Goal: Transaction & Acquisition: Purchase product/service

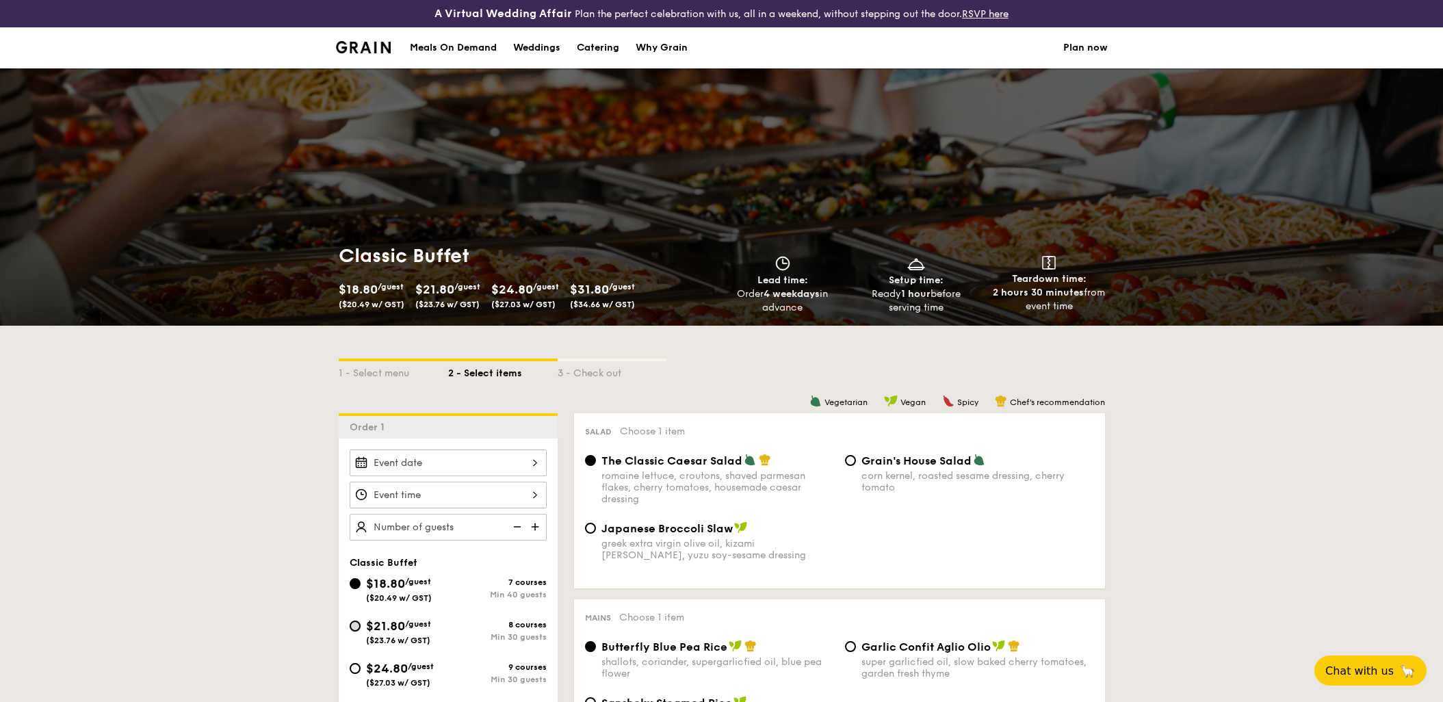
click at [352, 629] on input "$21.80 /guest ($23.76 w/ GST) 8 courses Min 30 guests" at bounding box center [355, 625] width 11 height 11
radio input "true"
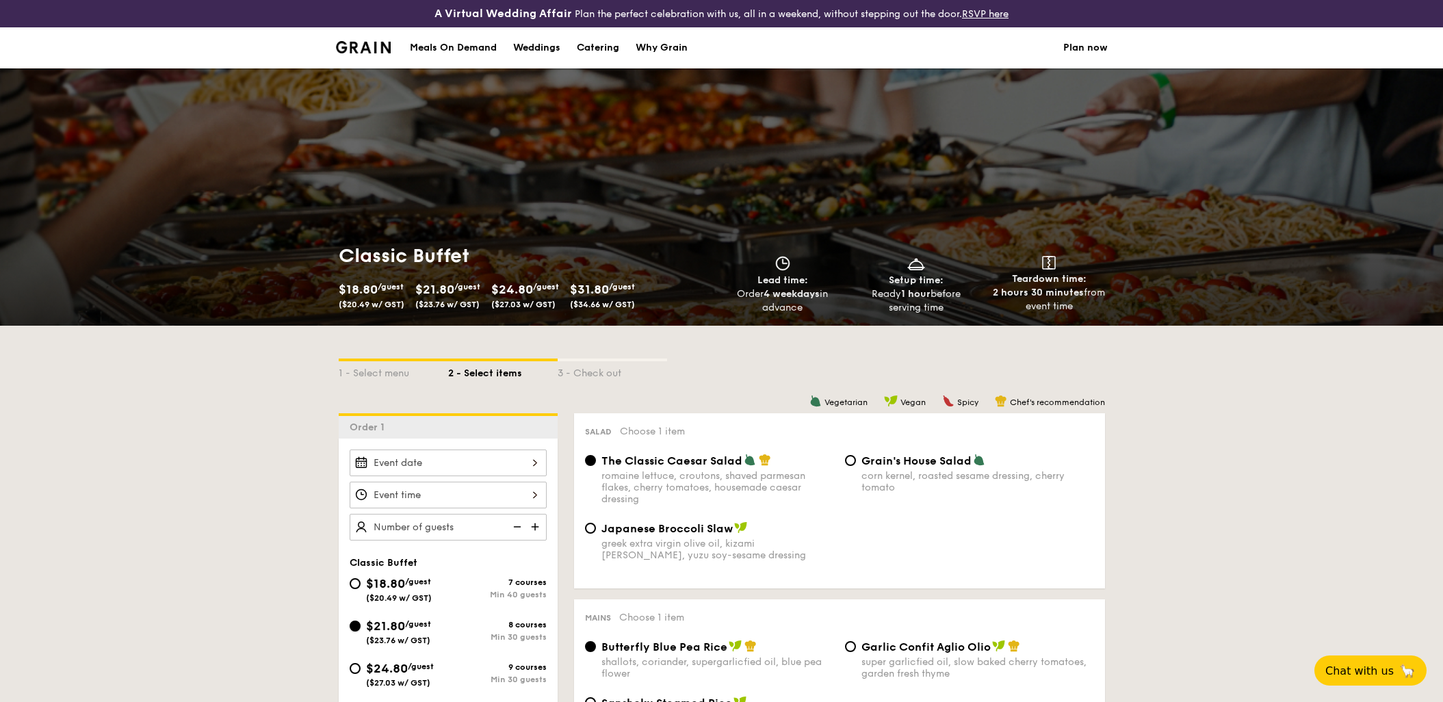
radio input "true"
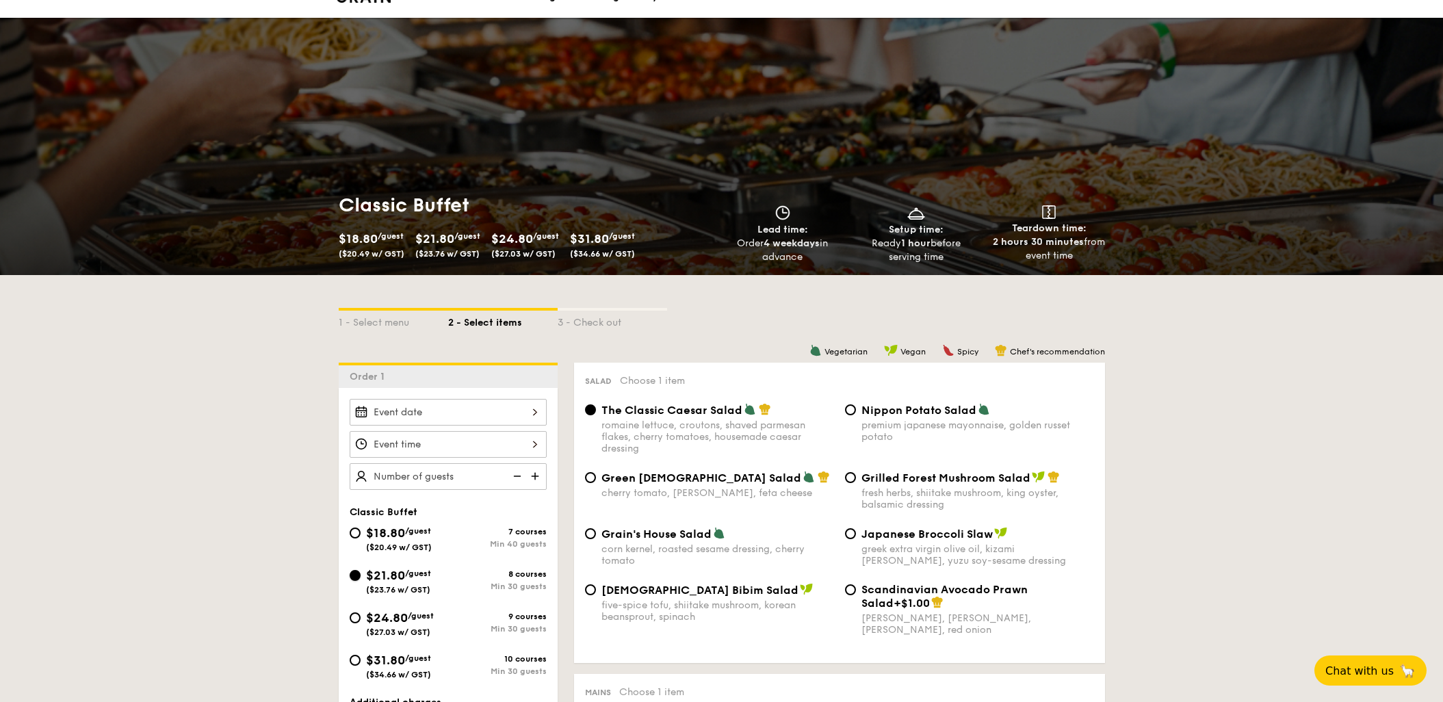
scroll to position [75, 0]
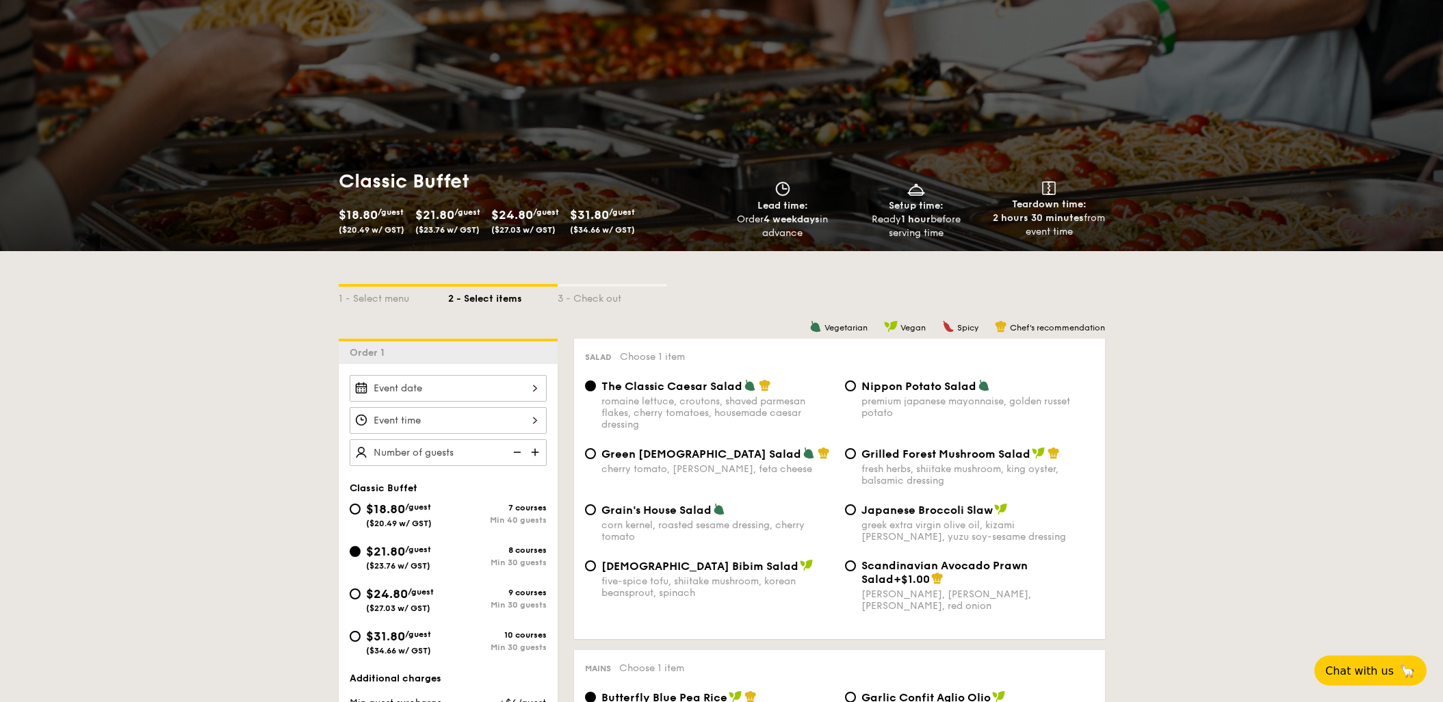
click at [588, 572] on div "Korean Bibim Salad five-spice tofu, shiitake mushroom, korean beansprout, spina…" at bounding box center [709, 579] width 260 height 40
click at [590, 562] on input "Korean Bibim Salad five-spice tofu, shiitake mushroom, korean beansprout, spina…" at bounding box center [590, 565] width 11 height 11
radio input "true"
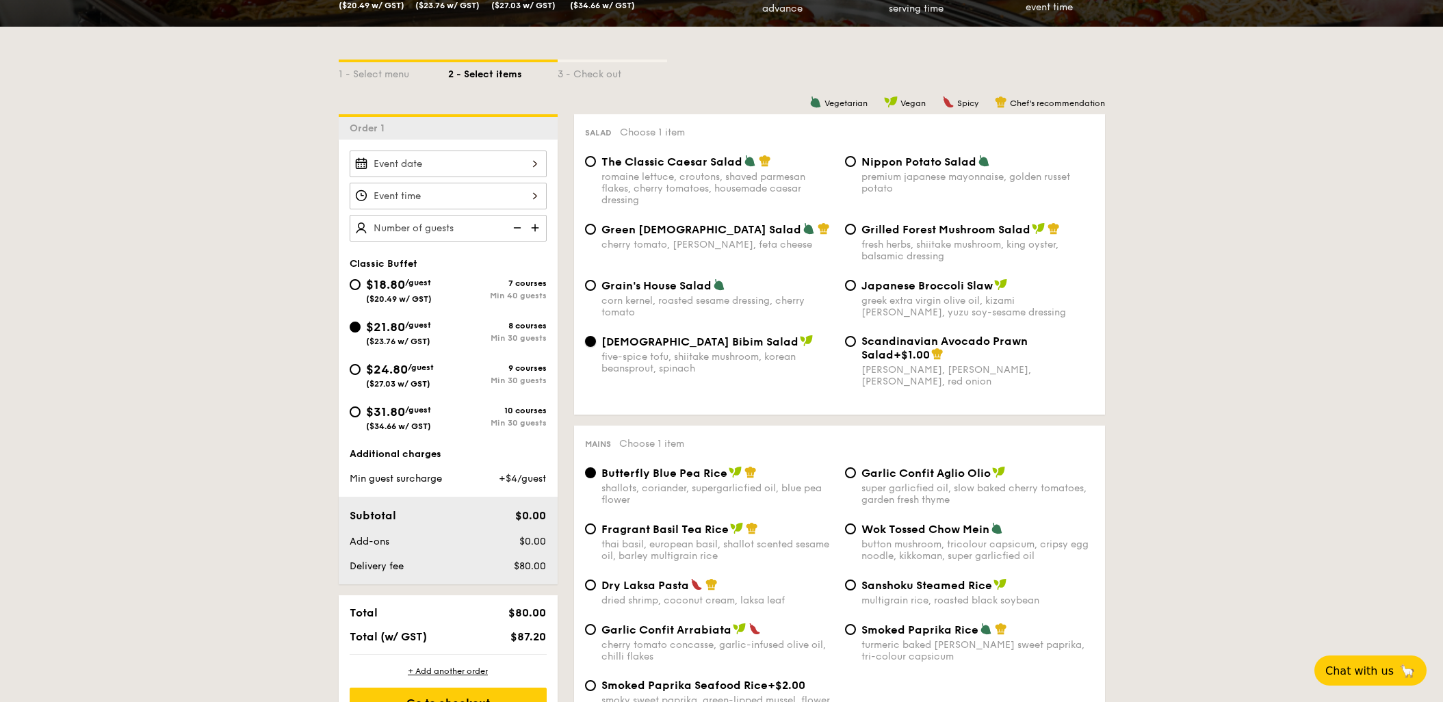
scroll to position [374, 0]
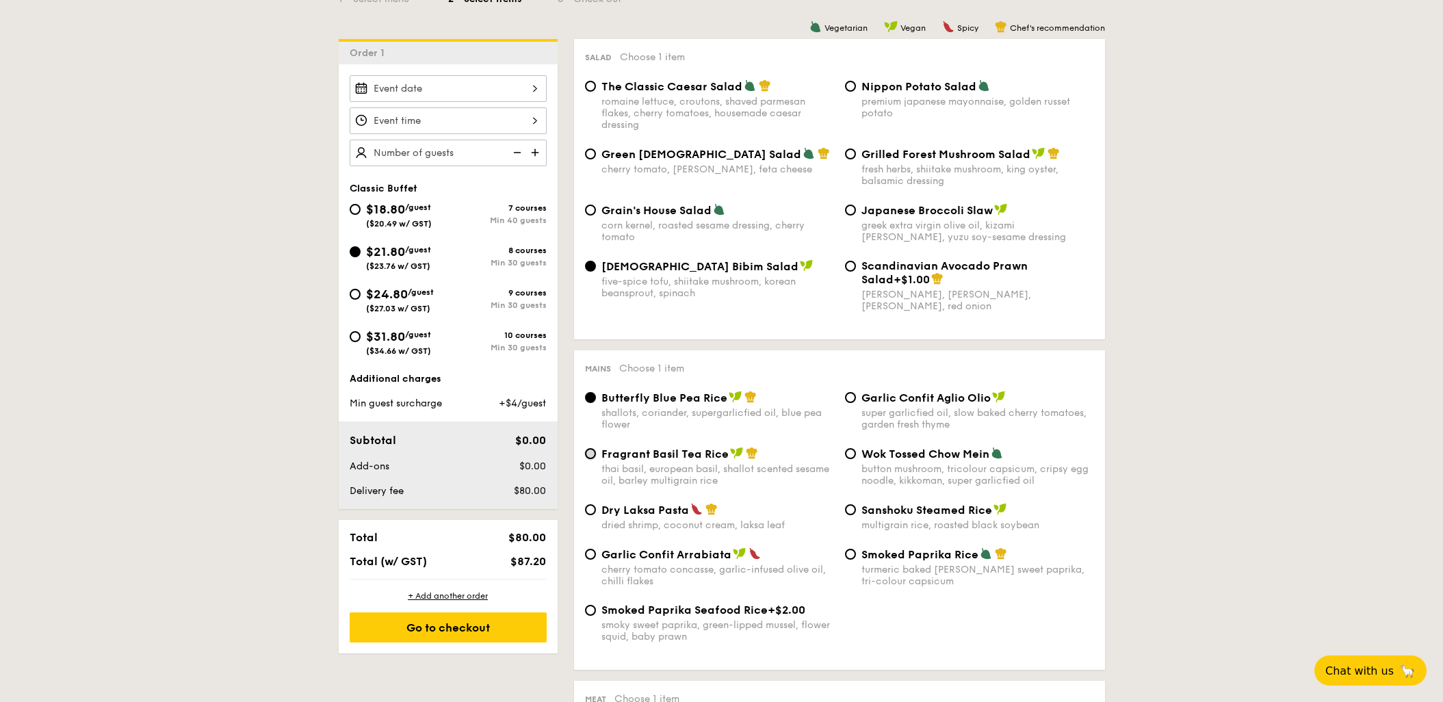
click at [592, 455] on input "Fragrant Basil Tea Rice thai basil, european basil, shallot scented sesame oil,…" at bounding box center [590, 453] width 11 height 11
radio input "true"
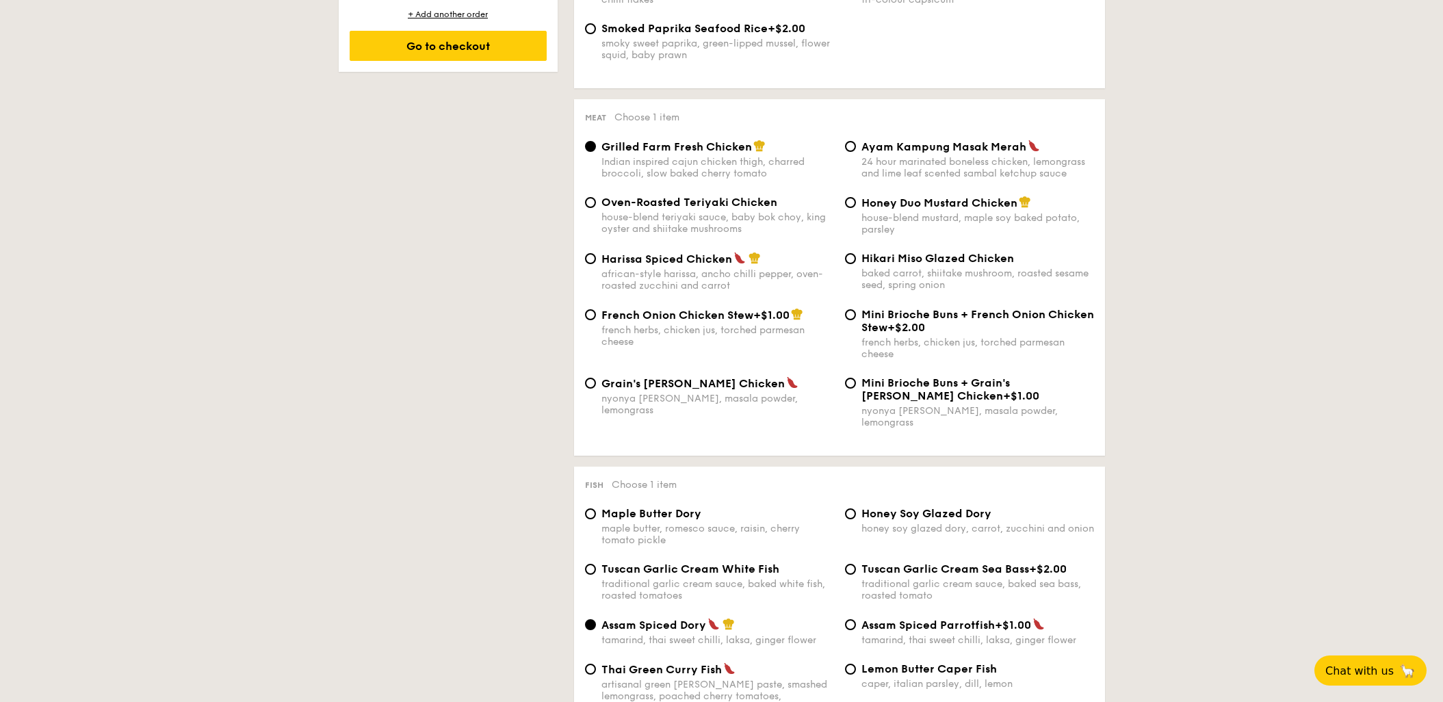
scroll to position [1047, 0]
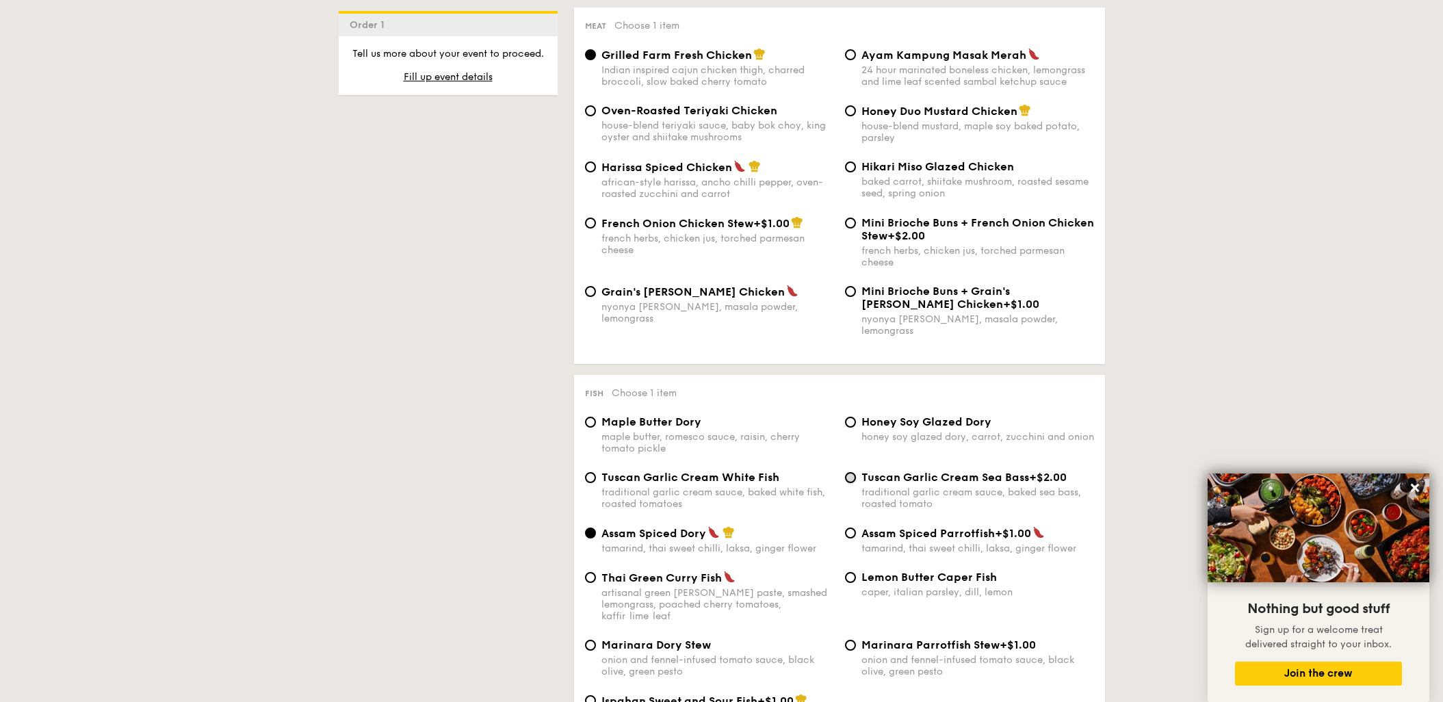
click at [849, 472] on input "Tuscan Garlic Cream Sea Bass +$2.00 traditional garlic cream sauce, baked sea b…" at bounding box center [850, 477] width 11 height 11
radio input "true"
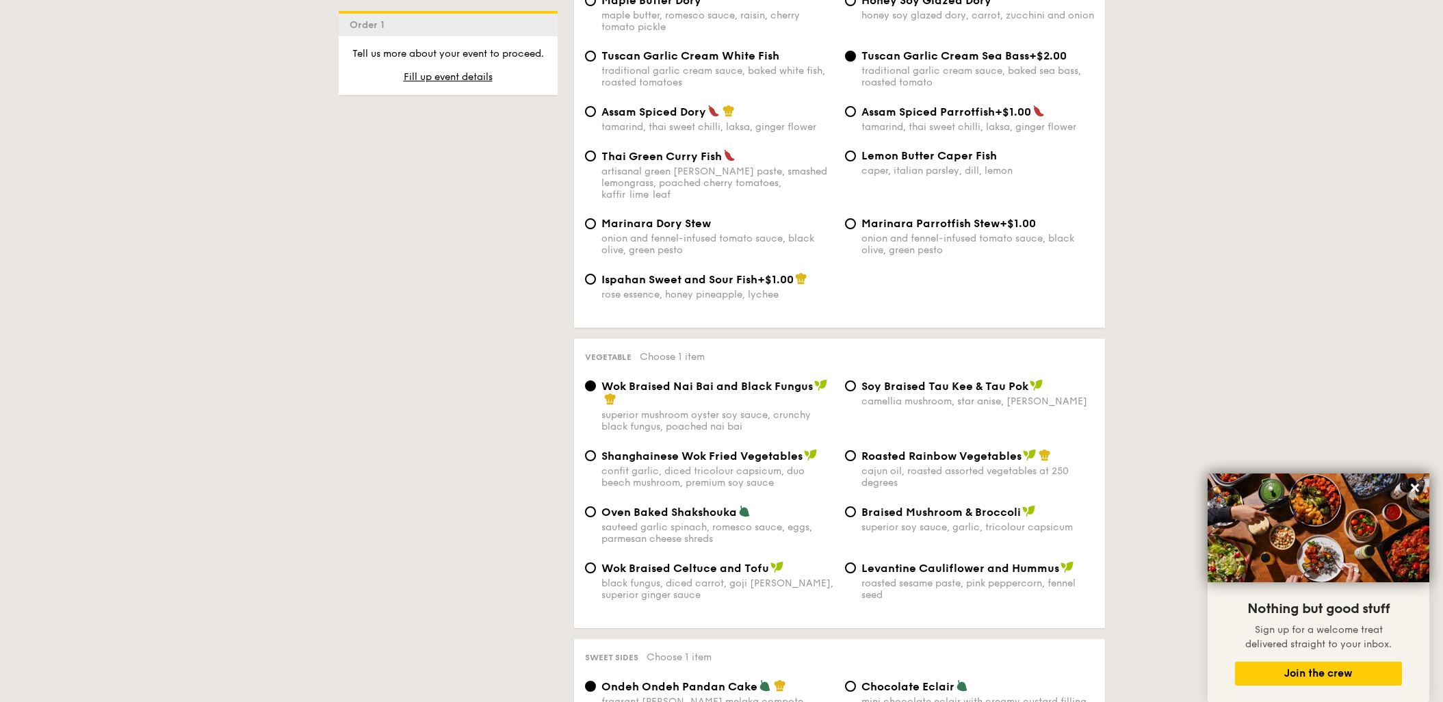
scroll to position [1571, 0]
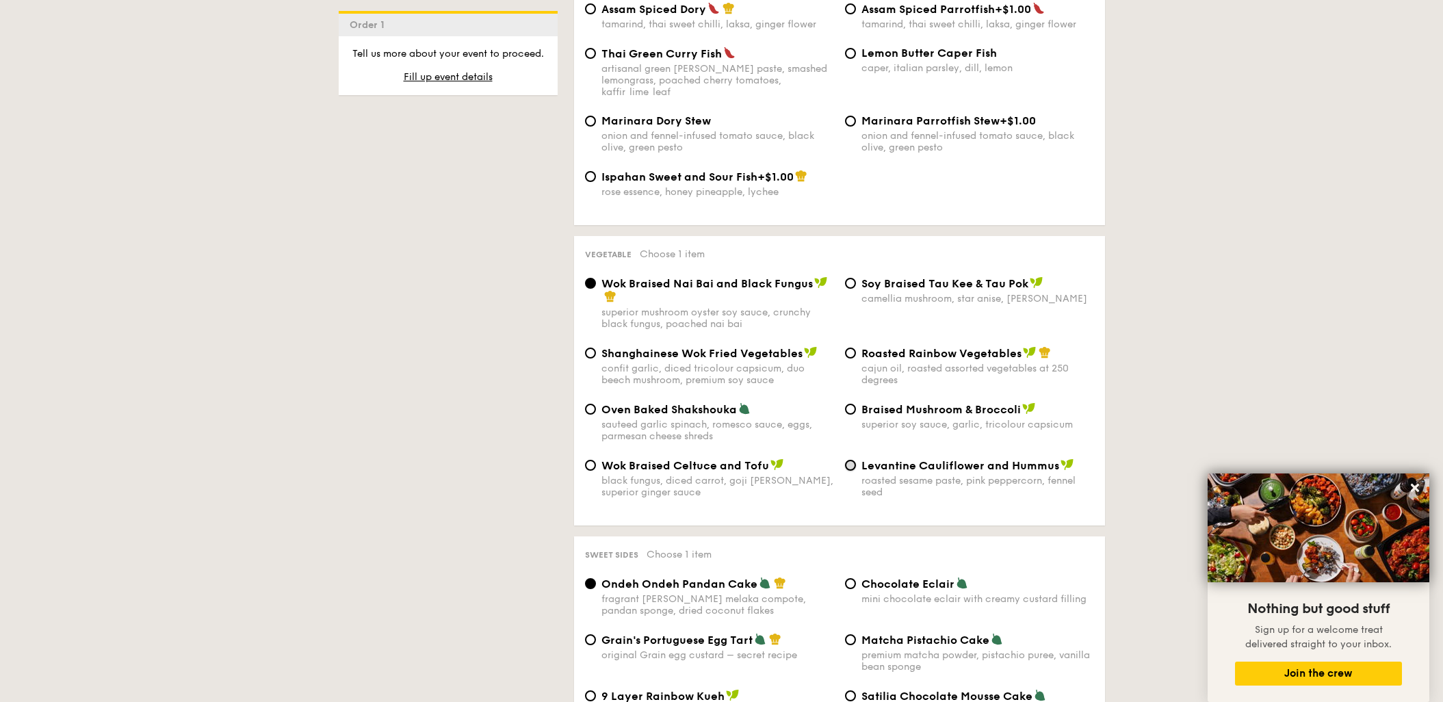
click at [852, 460] on input "Levantine Cauliflower and Hummus roasted sesame paste, pink peppercorn, fennel …" at bounding box center [850, 465] width 11 height 11
radio input "true"
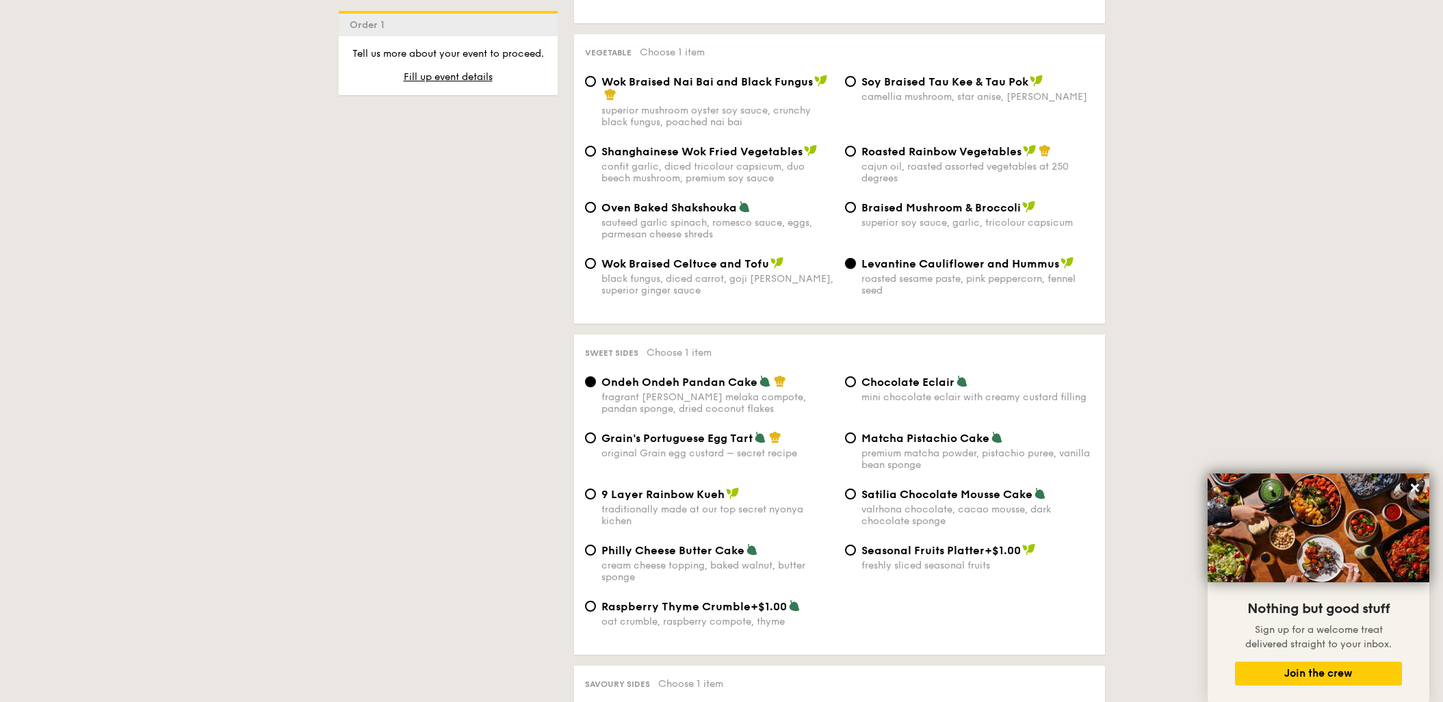
scroll to position [1795, 0]
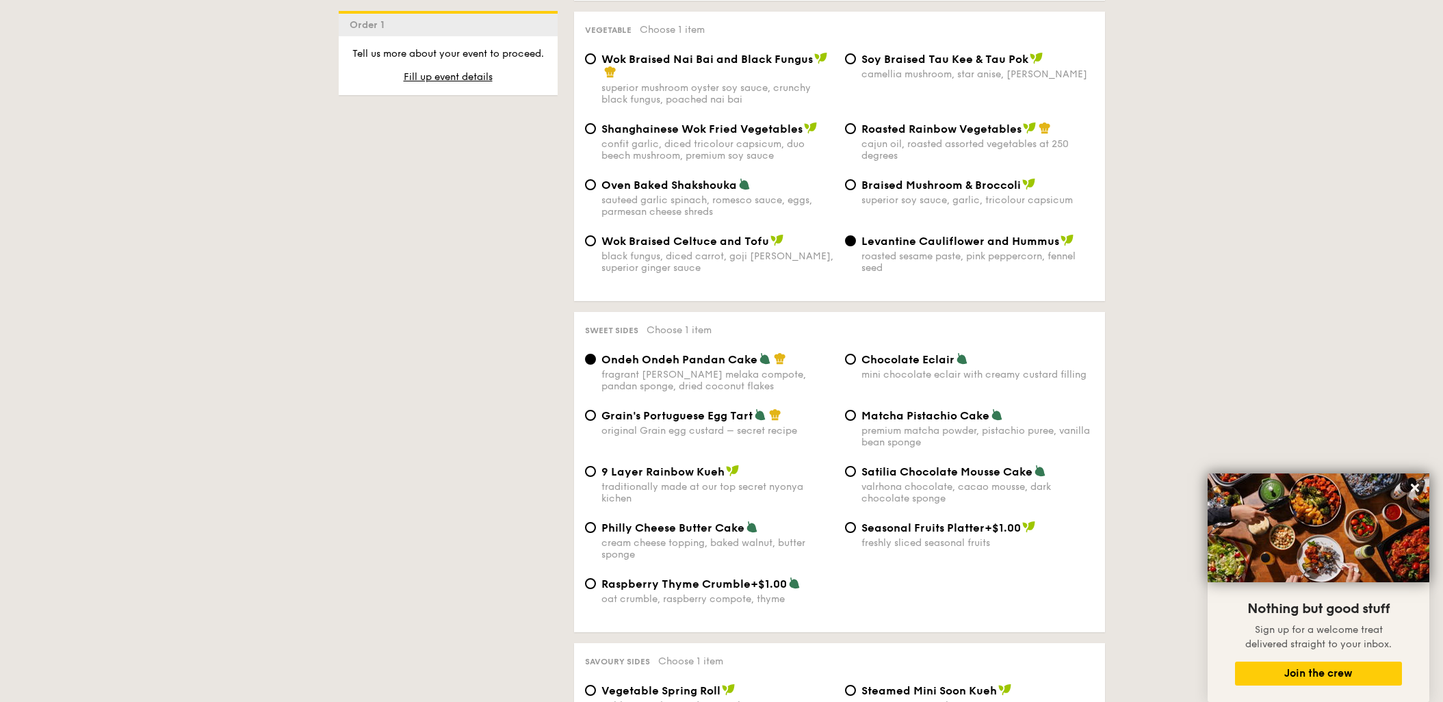
click at [595, 577] on div "Raspberry Thyme Crumble +$1.00 oat crumble, raspberry compote, thyme" at bounding box center [709, 591] width 260 height 28
click at [592, 578] on input "Raspberry Thyme Crumble +$1.00 oat crumble, raspberry compote, thyme" at bounding box center [590, 583] width 11 height 11
radio input "true"
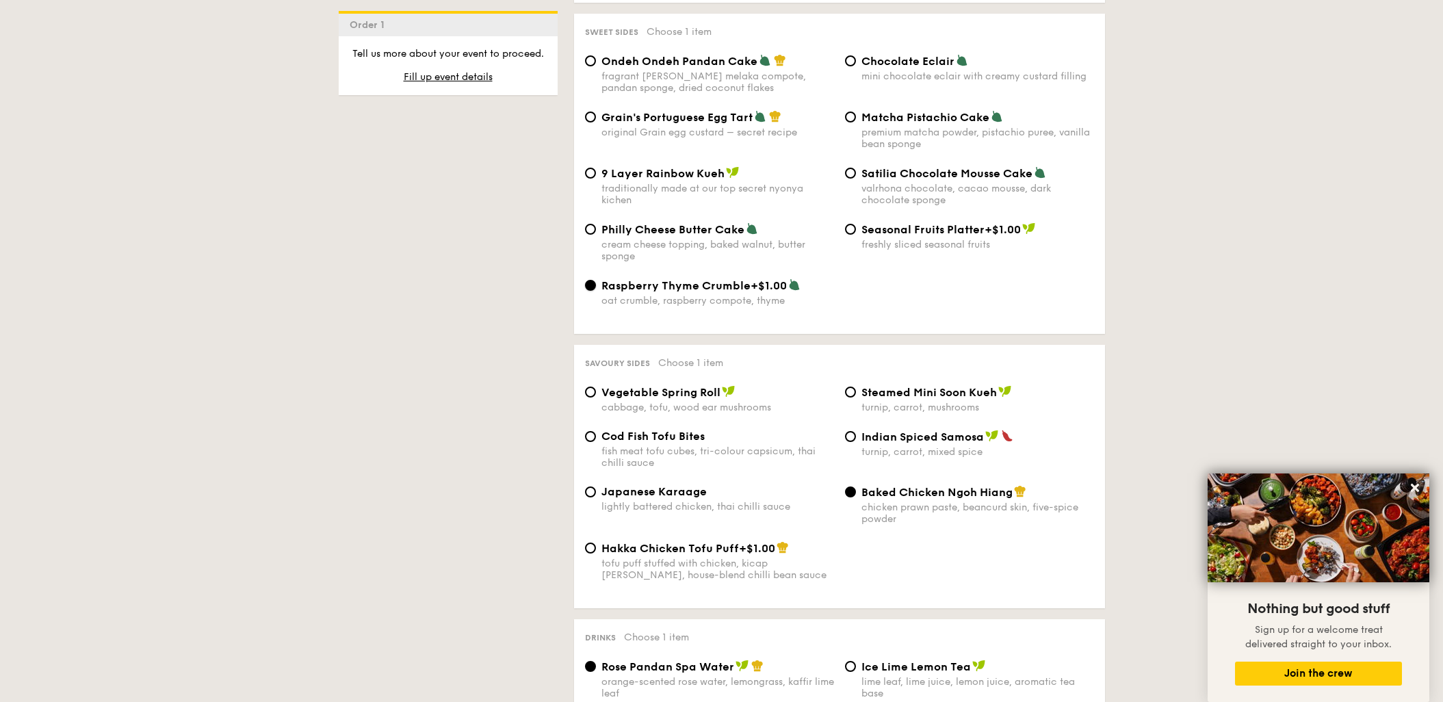
scroll to position [2095, 0]
click at [593, 384] on div "Vegetable Spring Roll cabbage, tofu, wood ear mushrooms" at bounding box center [709, 398] width 260 height 28
click at [593, 385] on input "Vegetable Spring Roll cabbage, tofu, wood ear mushrooms" at bounding box center [590, 390] width 11 height 11
radio input "true"
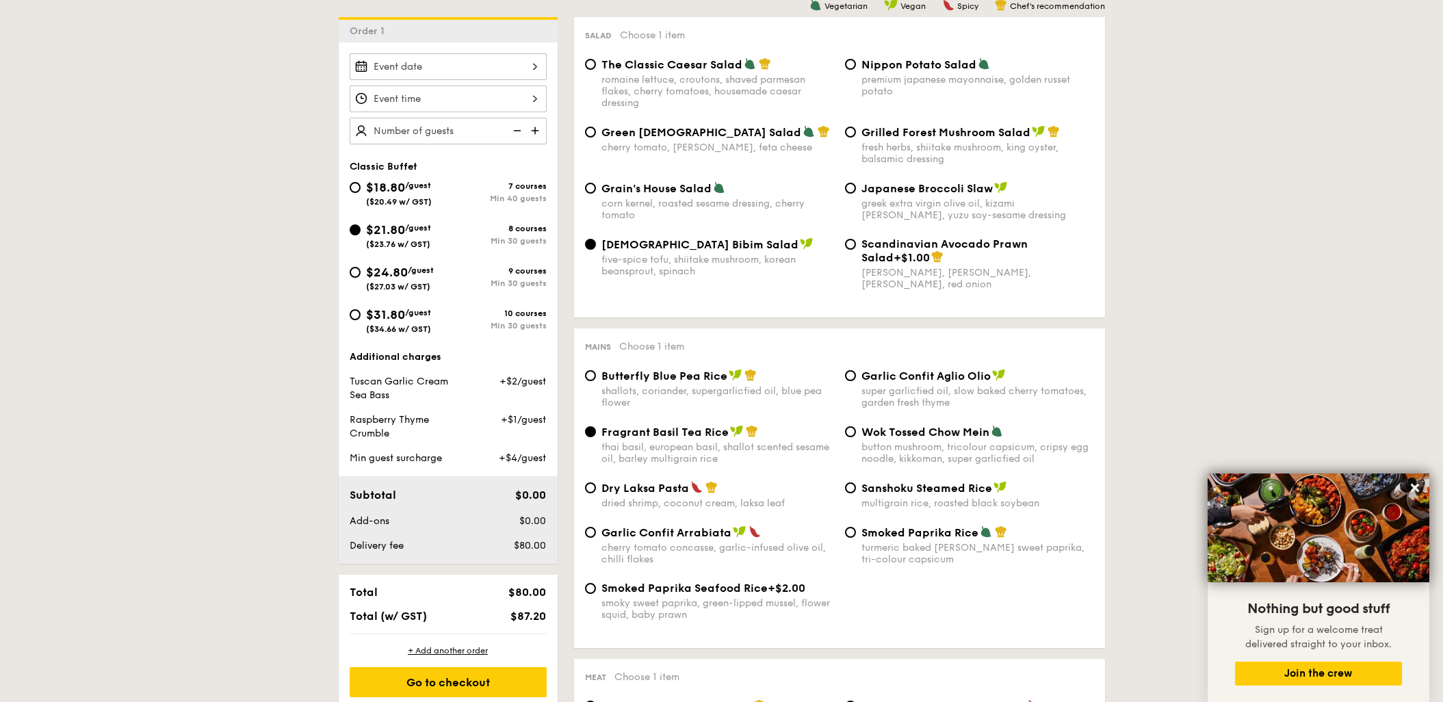
scroll to position [299, 0]
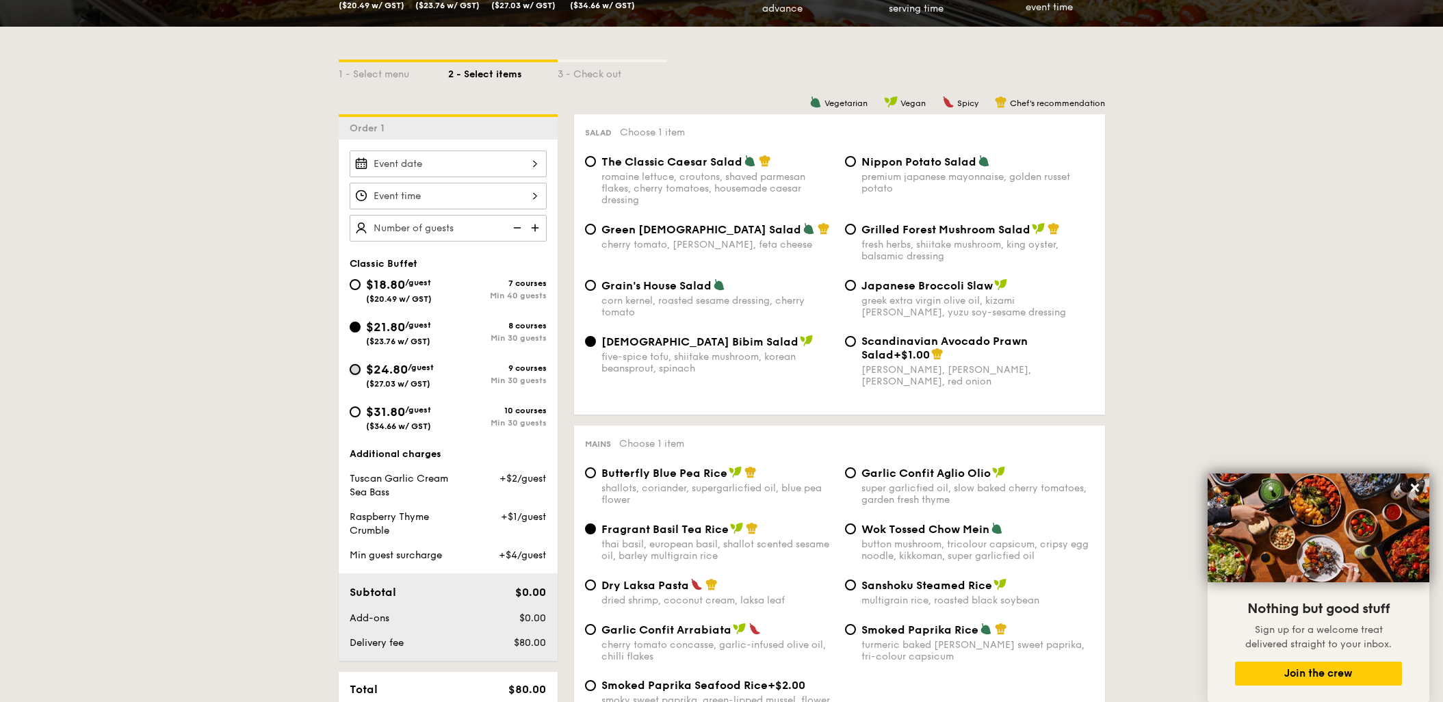
click at [352, 366] on input "$24.80 /guest ($27.03 w/ GST) 9 courses Min 30 guests" at bounding box center [355, 369] width 11 height 11
radio input "true"
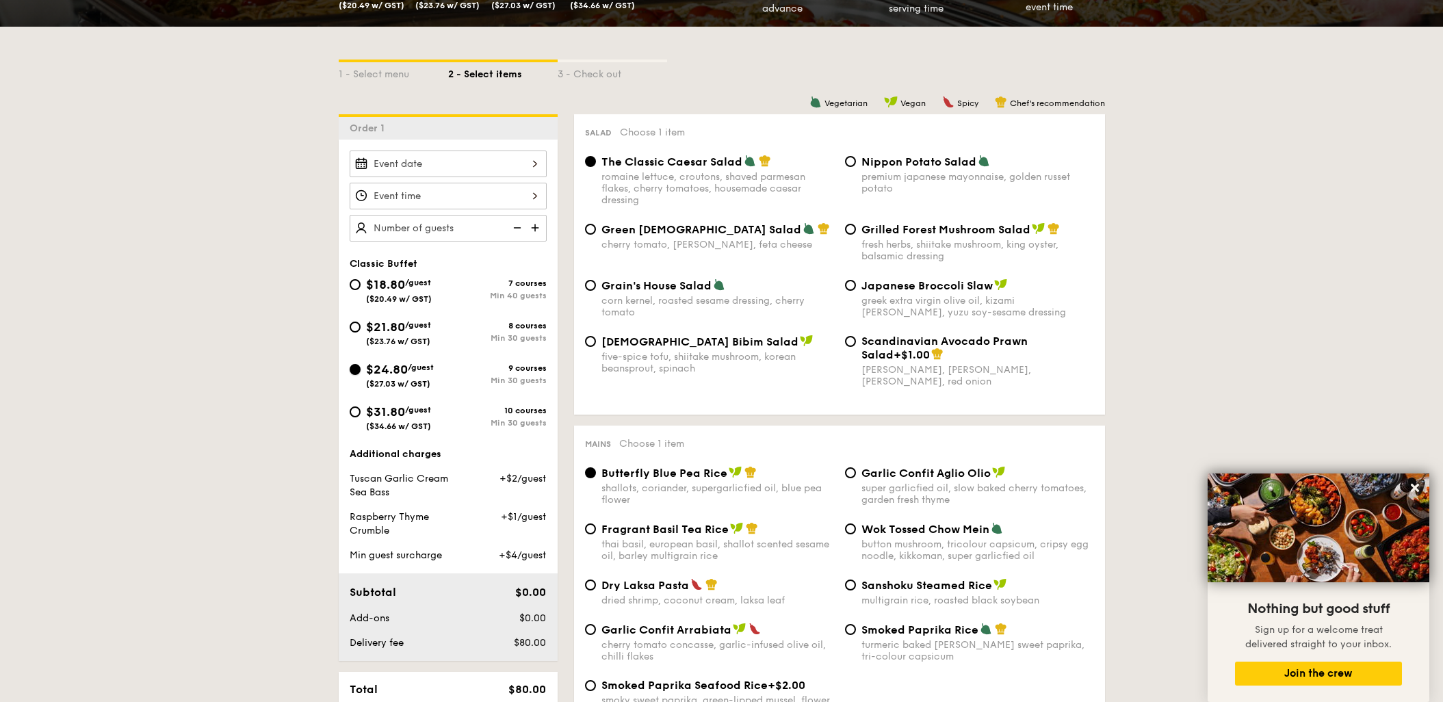
radio input "true"
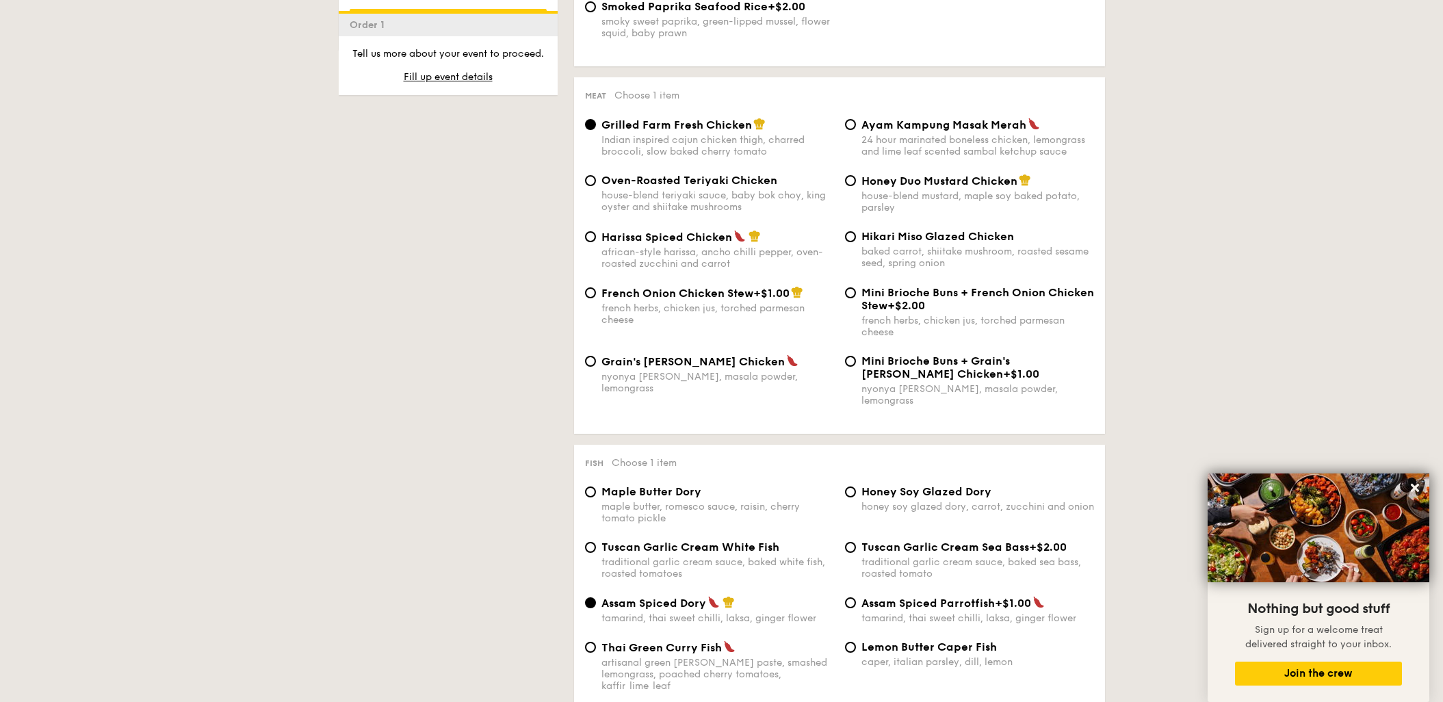
scroll to position [1197, 0]
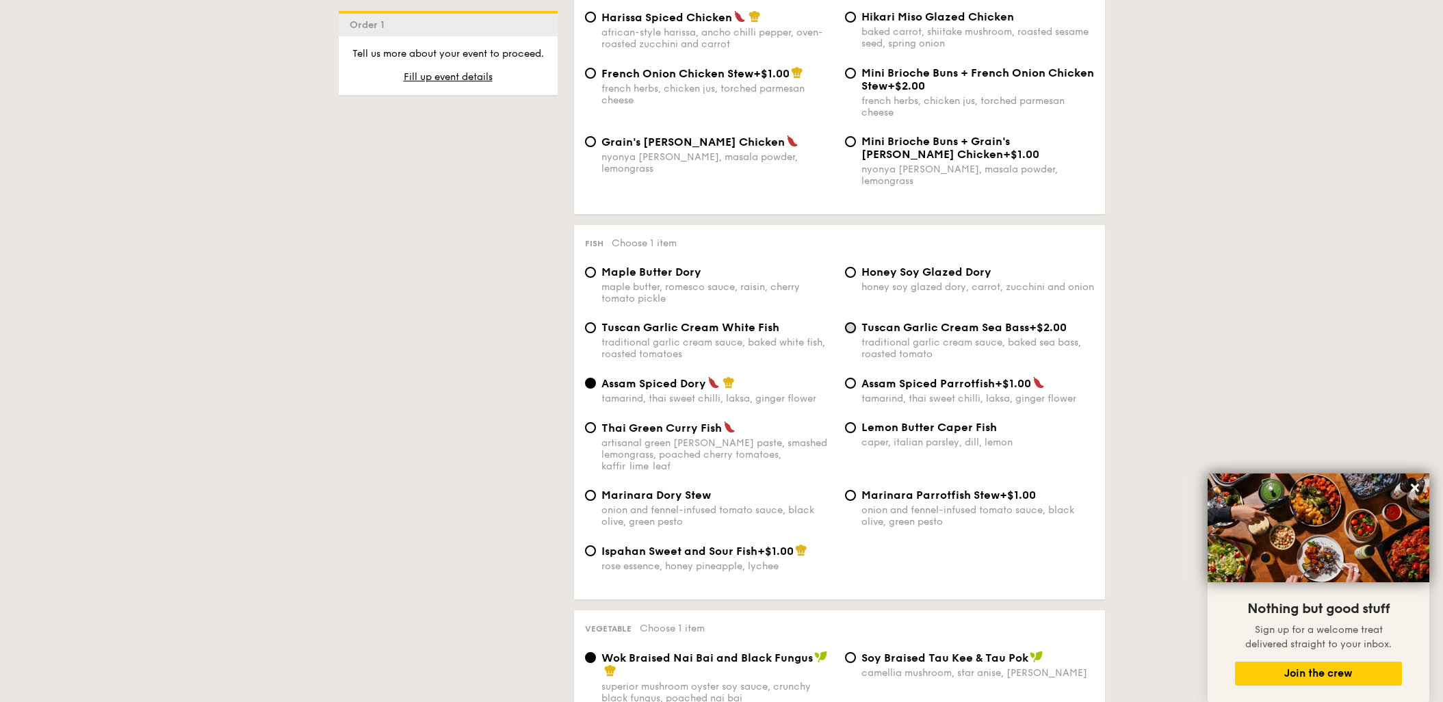
click at [852, 322] on input "Tuscan Garlic Cream Sea Bass +$2.00 traditional garlic cream sauce, baked sea b…" at bounding box center [850, 327] width 11 height 11
radio input "true"
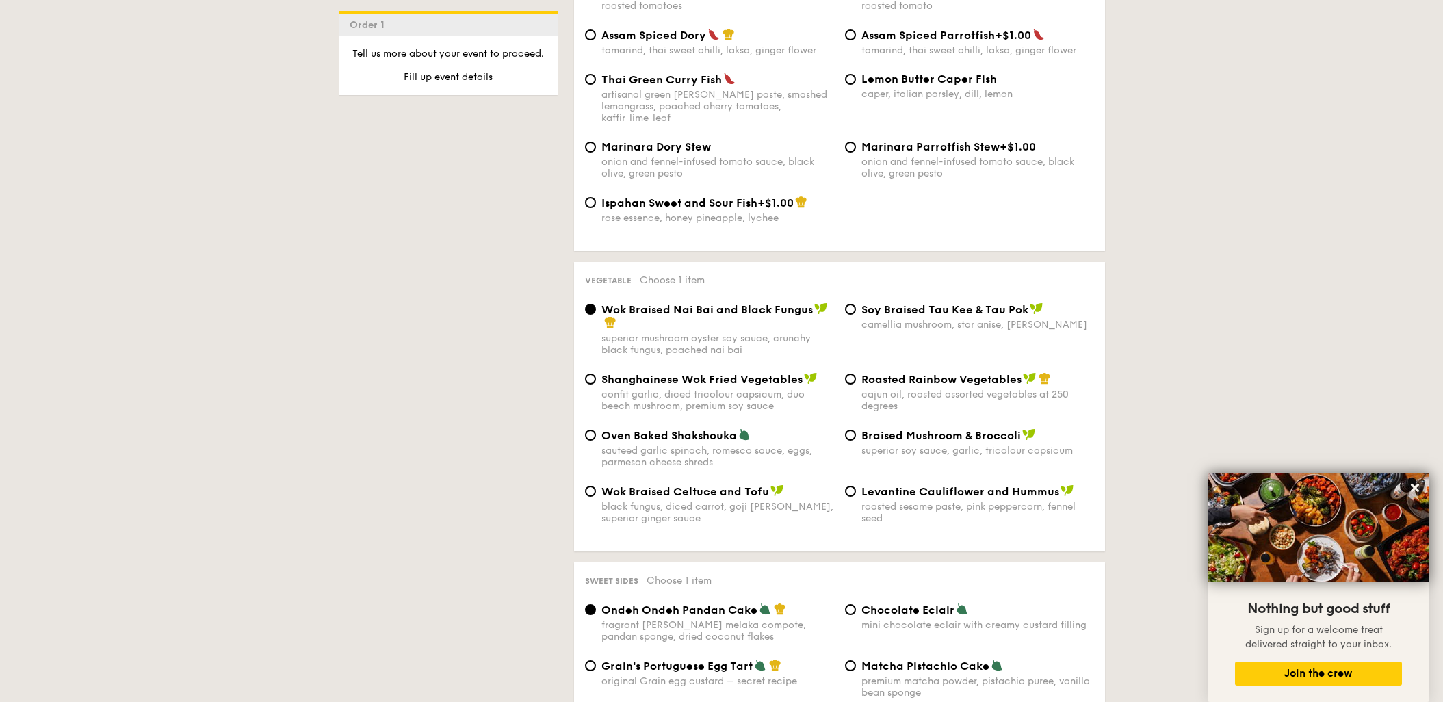
scroll to position [1571, 0]
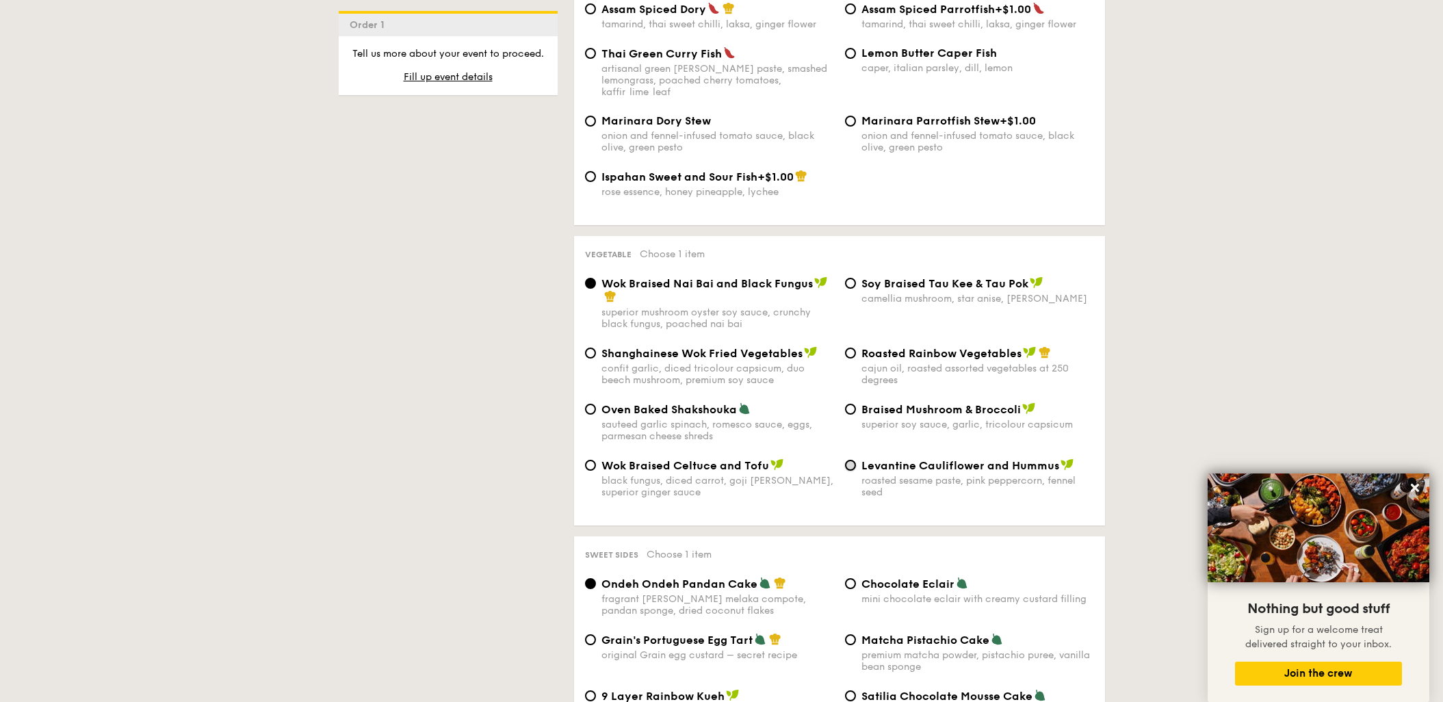
click at [850, 460] on input "Levantine Cauliflower and Hummus roasted sesame paste, pink peppercorn, fennel …" at bounding box center [850, 465] width 11 height 11
radio input "true"
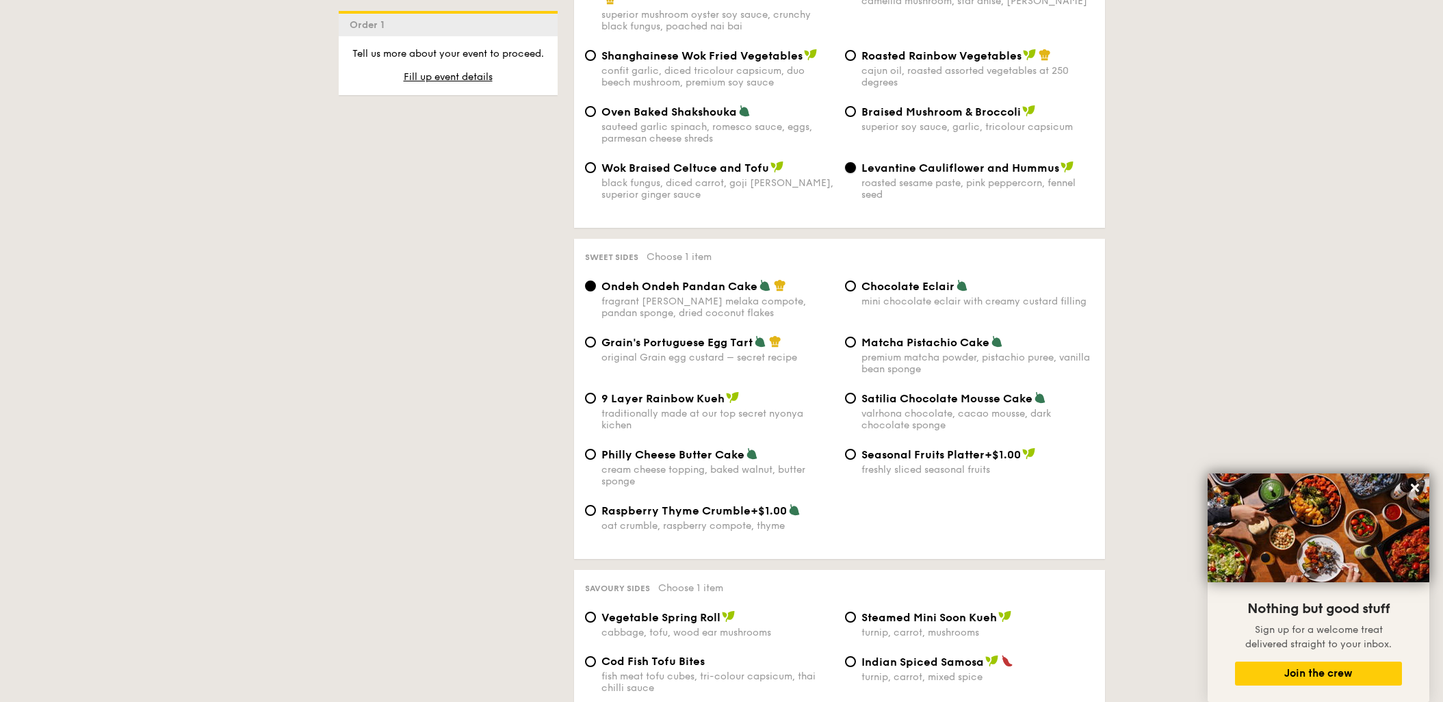
scroll to position [1870, 0]
click at [592, 503] on input "Raspberry Thyme Crumble +$1.00 oat crumble, raspberry compote, thyme" at bounding box center [590, 508] width 11 height 11
radio input "true"
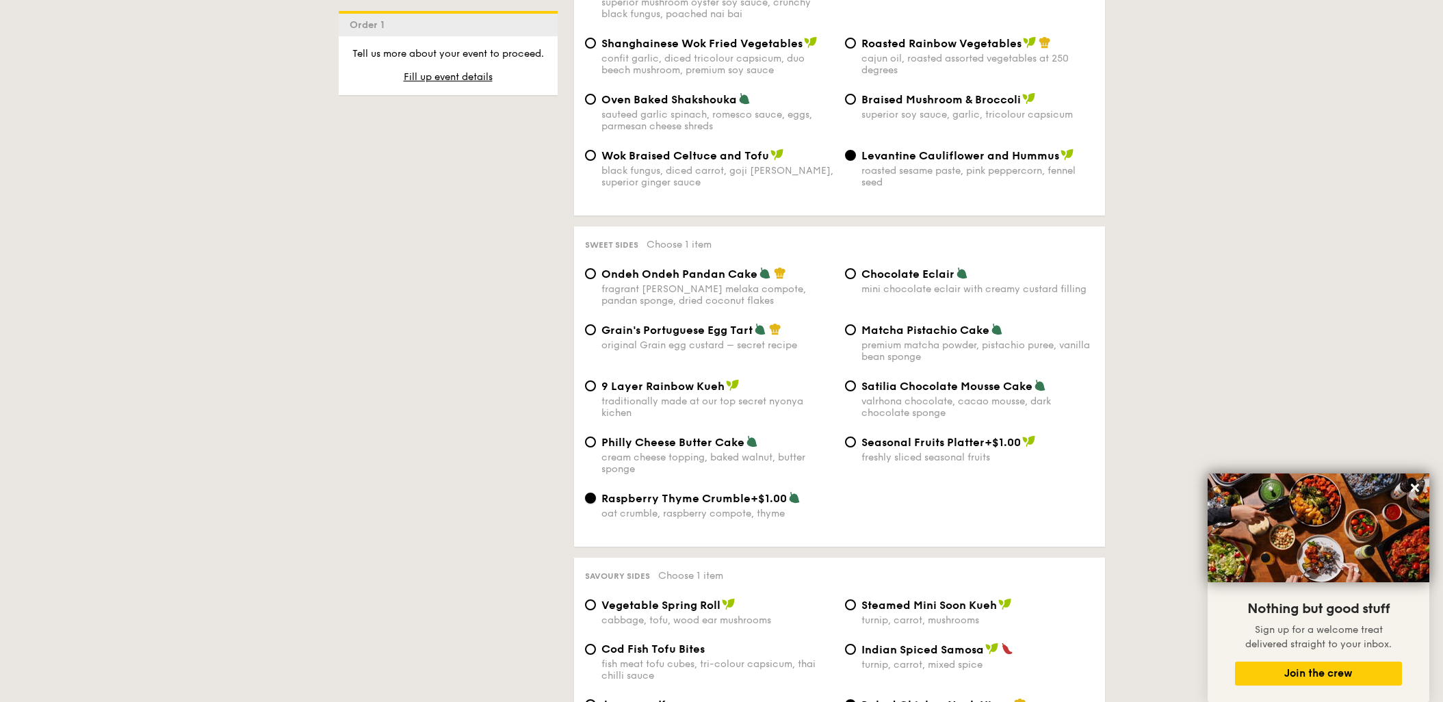
scroll to position [2094, 0]
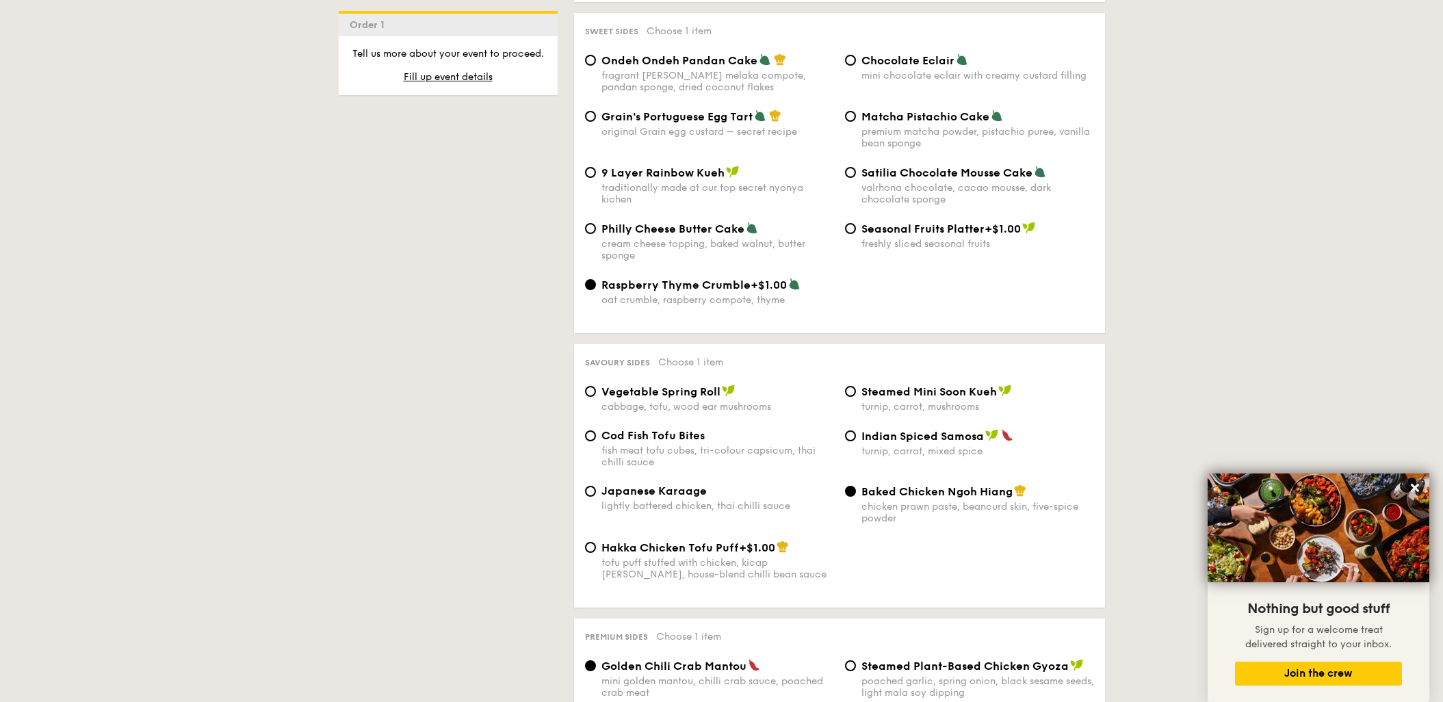
click at [586, 384] on div "Vegetable Spring Roll cabbage, tofu, wood ear mushrooms" at bounding box center [709, 398] width 260 height 28
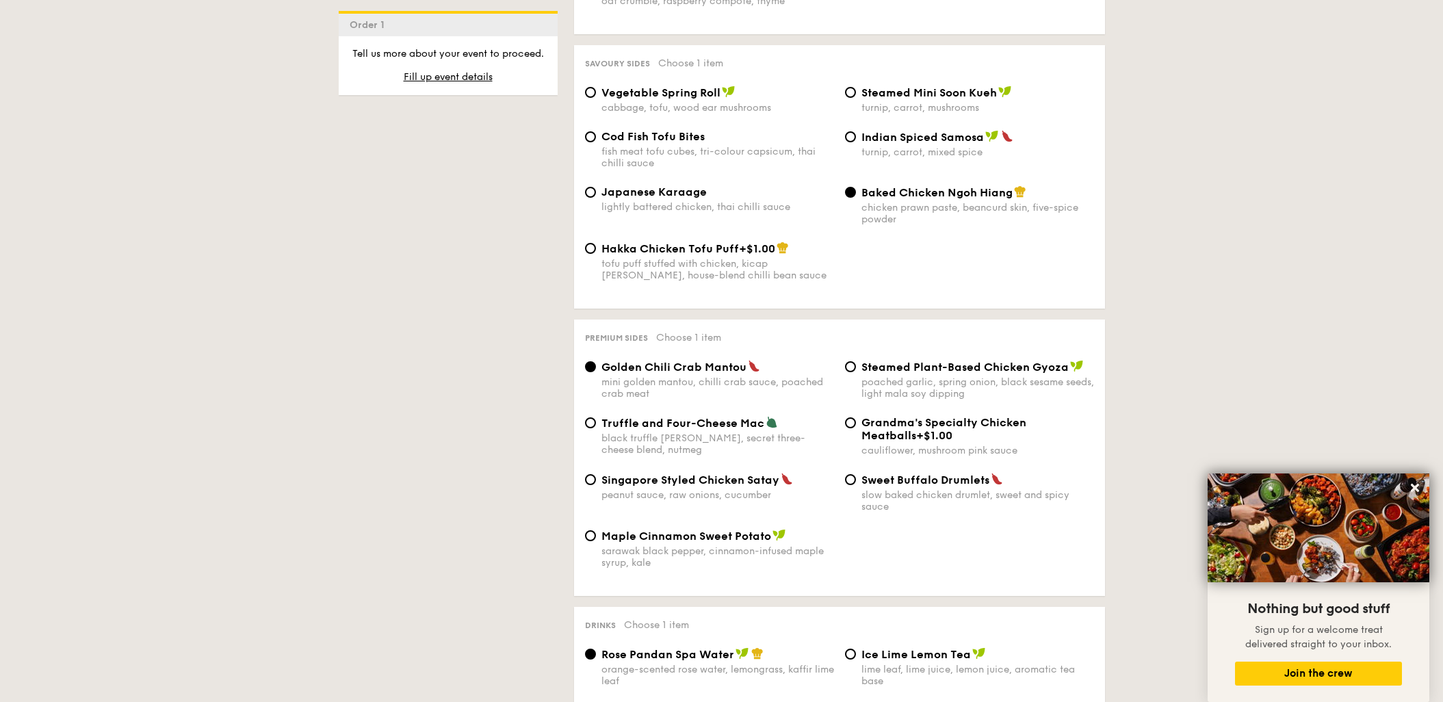
scroll to position [2394, 0]
click at [590, 473] on input "Singapore Styled Chicken Satay peanut sauce, raw onions, cucumber" at bounding box center [590, 478] width 11 height 11
radio input "true"
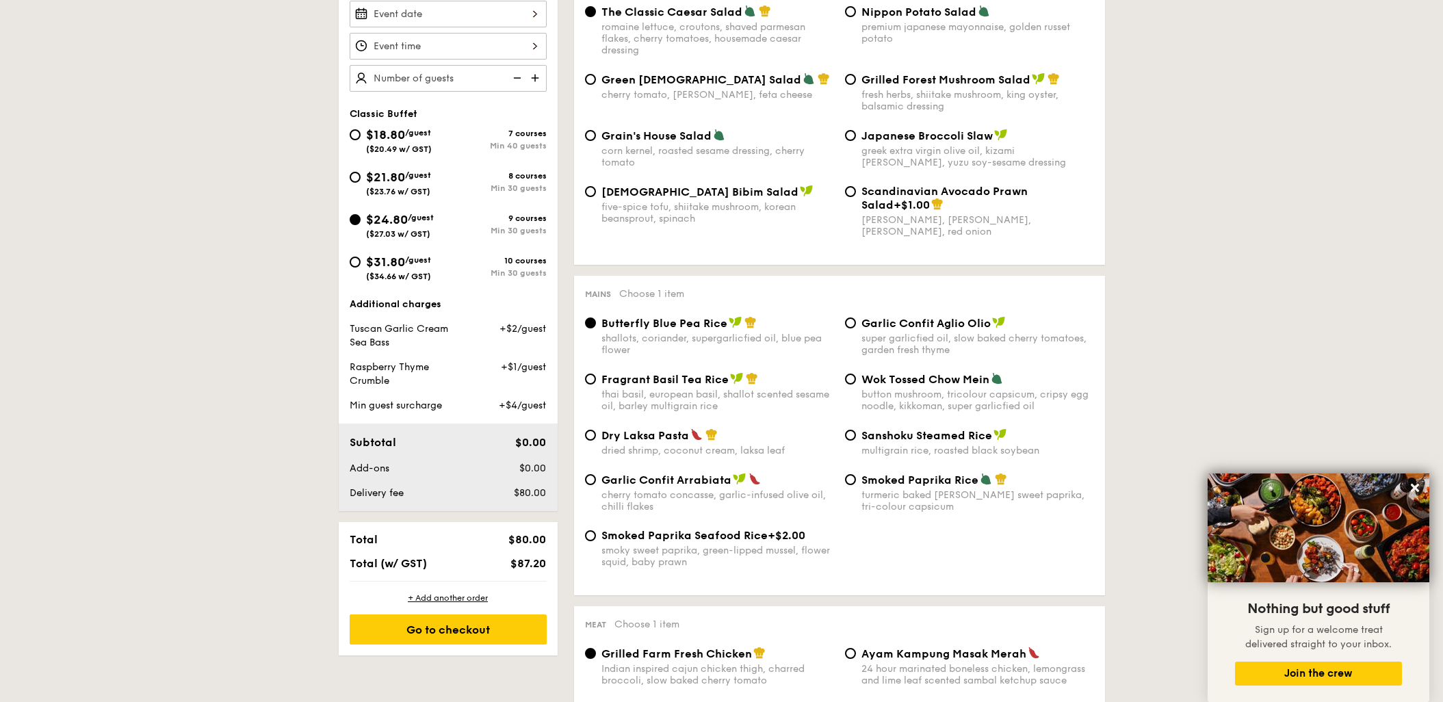
scroll to position [373, 0]
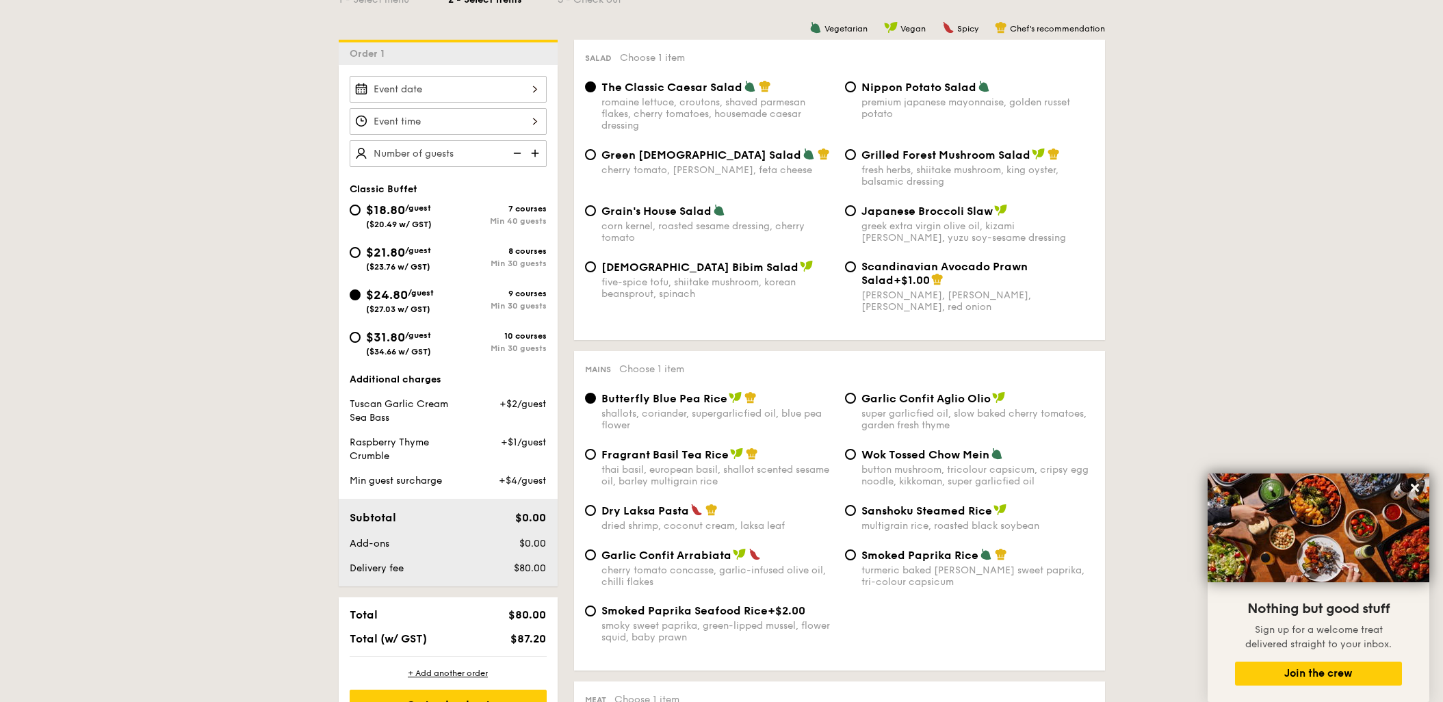
click at [462, 149] on input "text" at bounding box center [448, 153] width 197 height 27
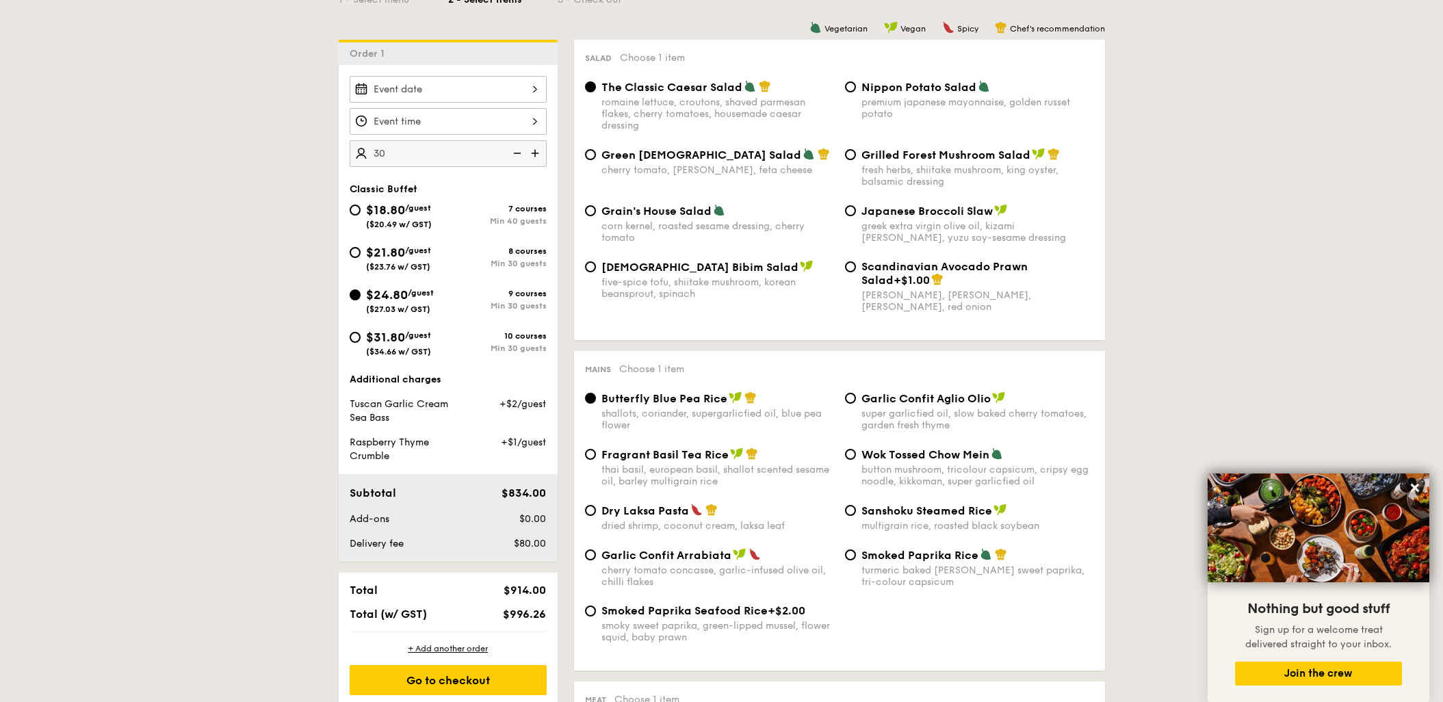
type input "30 guests"
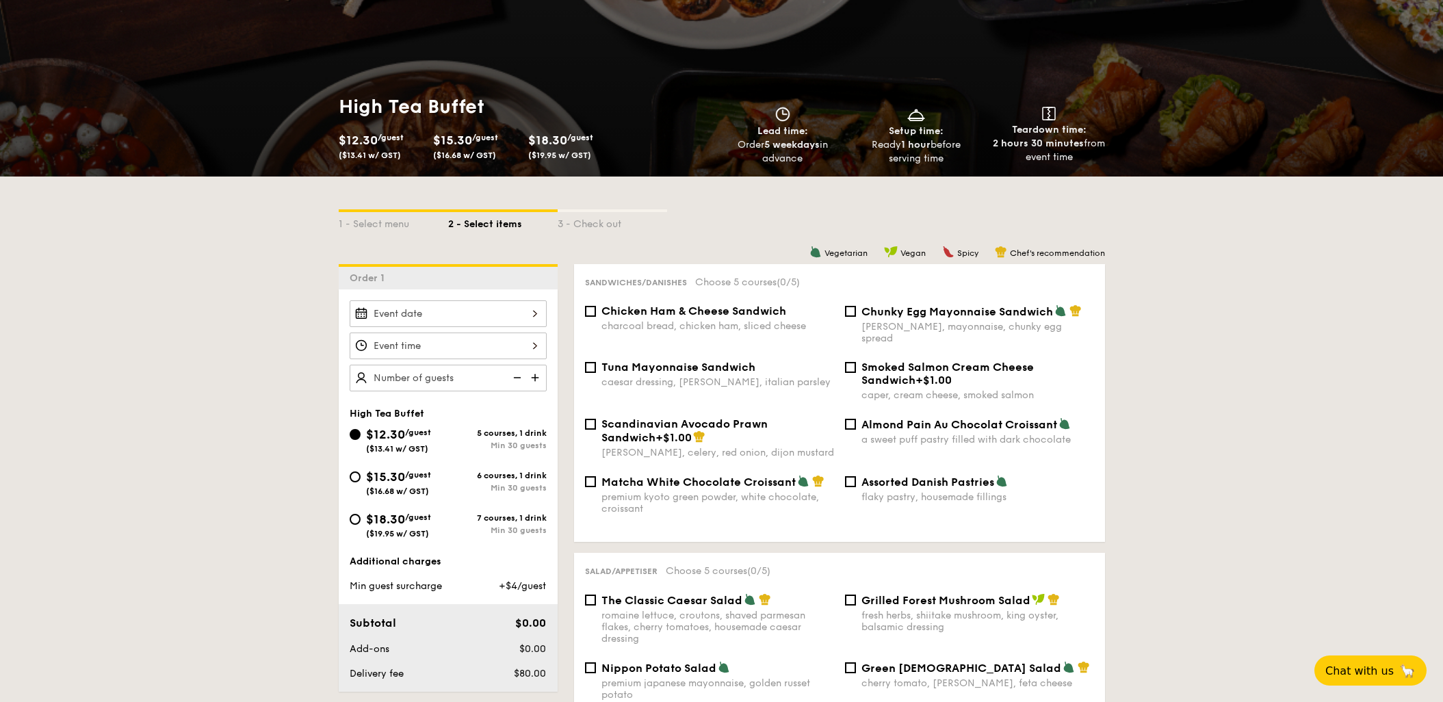
scroll to position [149, 0]
click at [366, 516] on span "$18.30" at bounding box center [385, 519] width 39 height 15
click at [360, 516] on input "$18.30 /guest ($19.95 w/ GST) 7 courses, 1 drink Min 30 guests" at bounding box center [355, 519] width 11 height 11
radio input "true"
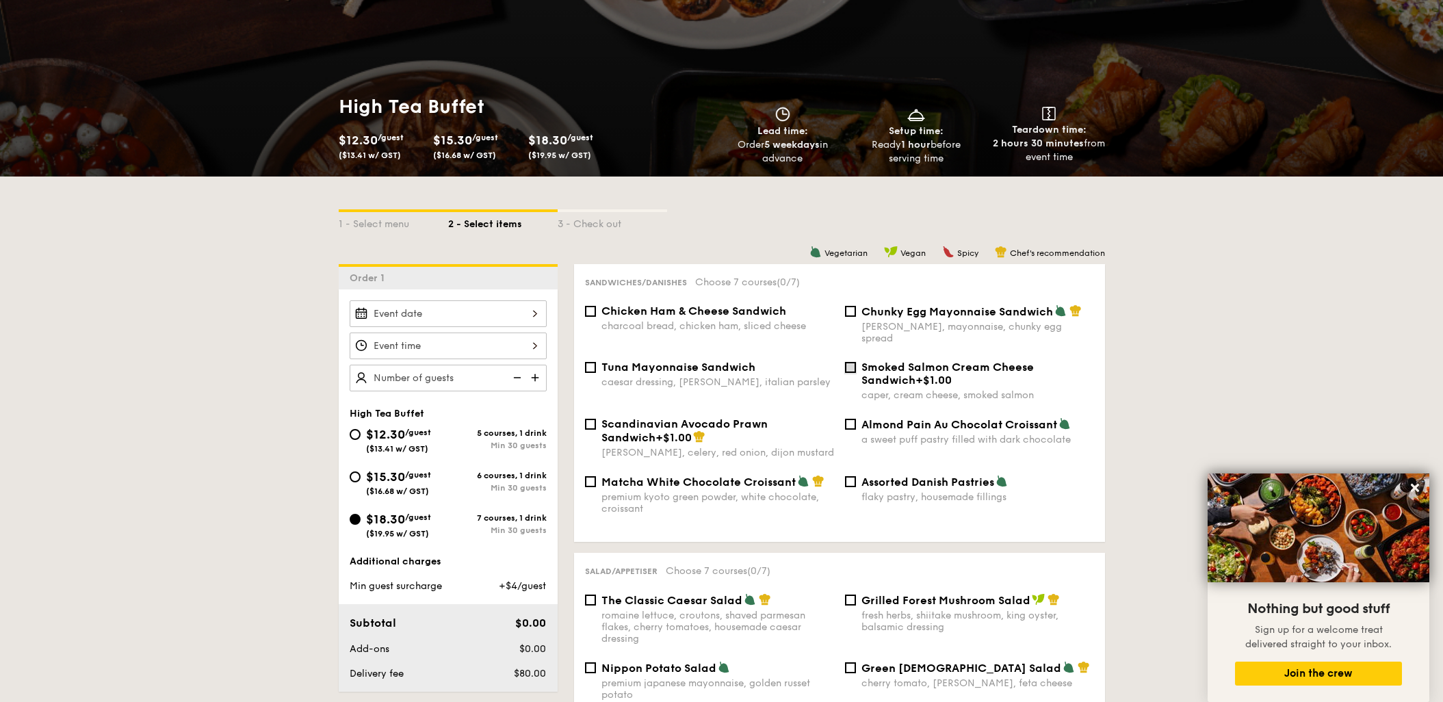
click at [852, 362] on input "Smoked Salmon Cream Cheese Sandwich +$1.00 caper, cream cheese, smoked salmon" at bounding box center [850, 367] width 11 height 11
checkbox input "true"
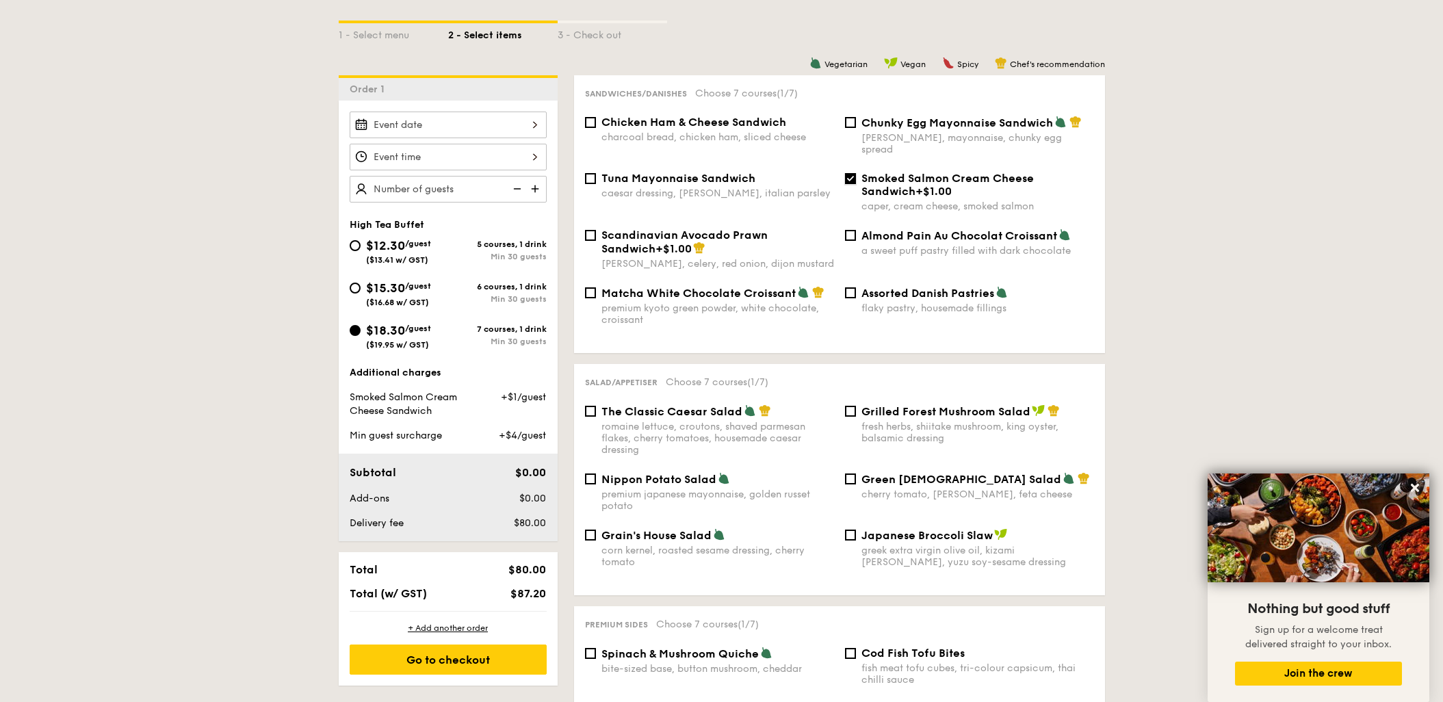
scroll to position [374, 0]
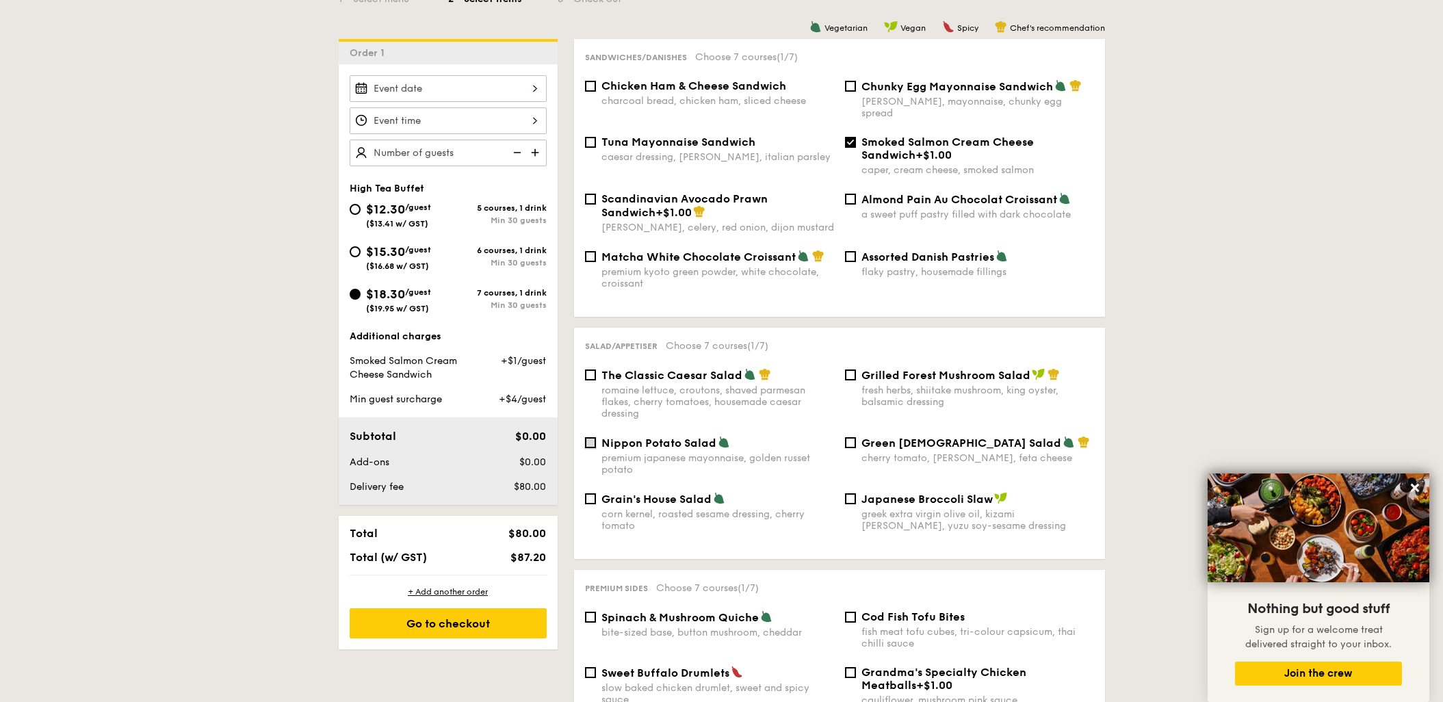
click at [590, 437] on input "Nippon Potato Salad premium japanese mayonnaise, golden russet potato" at bounding box center [590, 442] width 11 height 11
checkbox input "true"
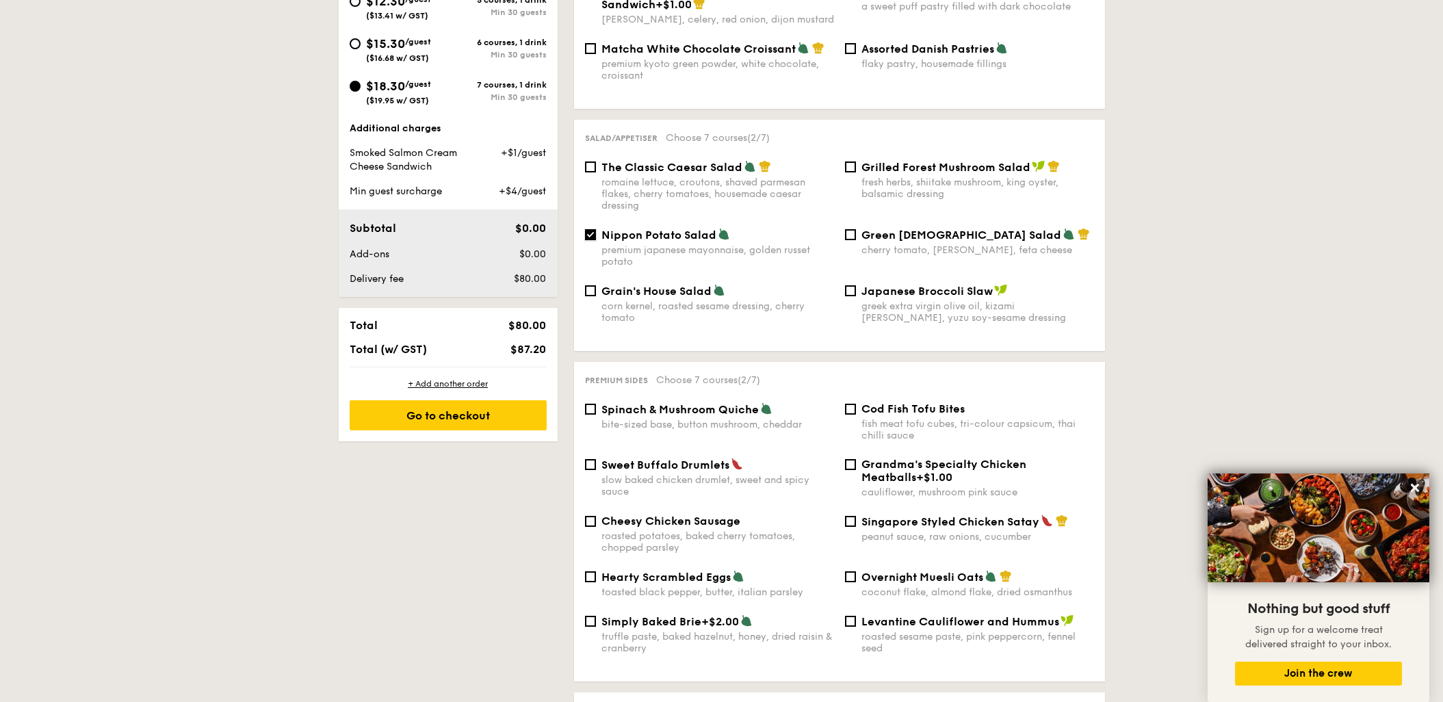
scroll to position [673, 0]
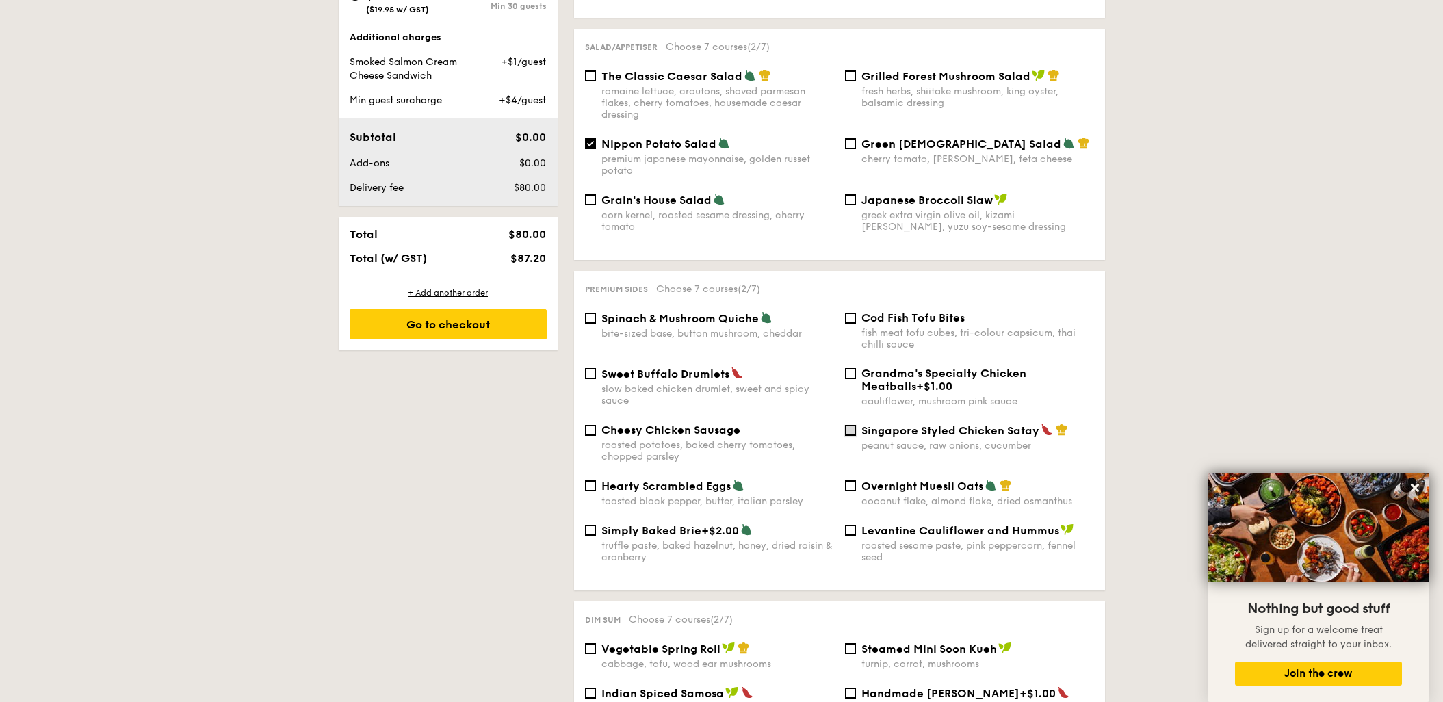
click at [851, 425] on input "Singapore Styled Chicken Satay peanut sauce, raw onions, cucumber" at bounding box center [850, 430] width 11 height 11
checkbox input "true"
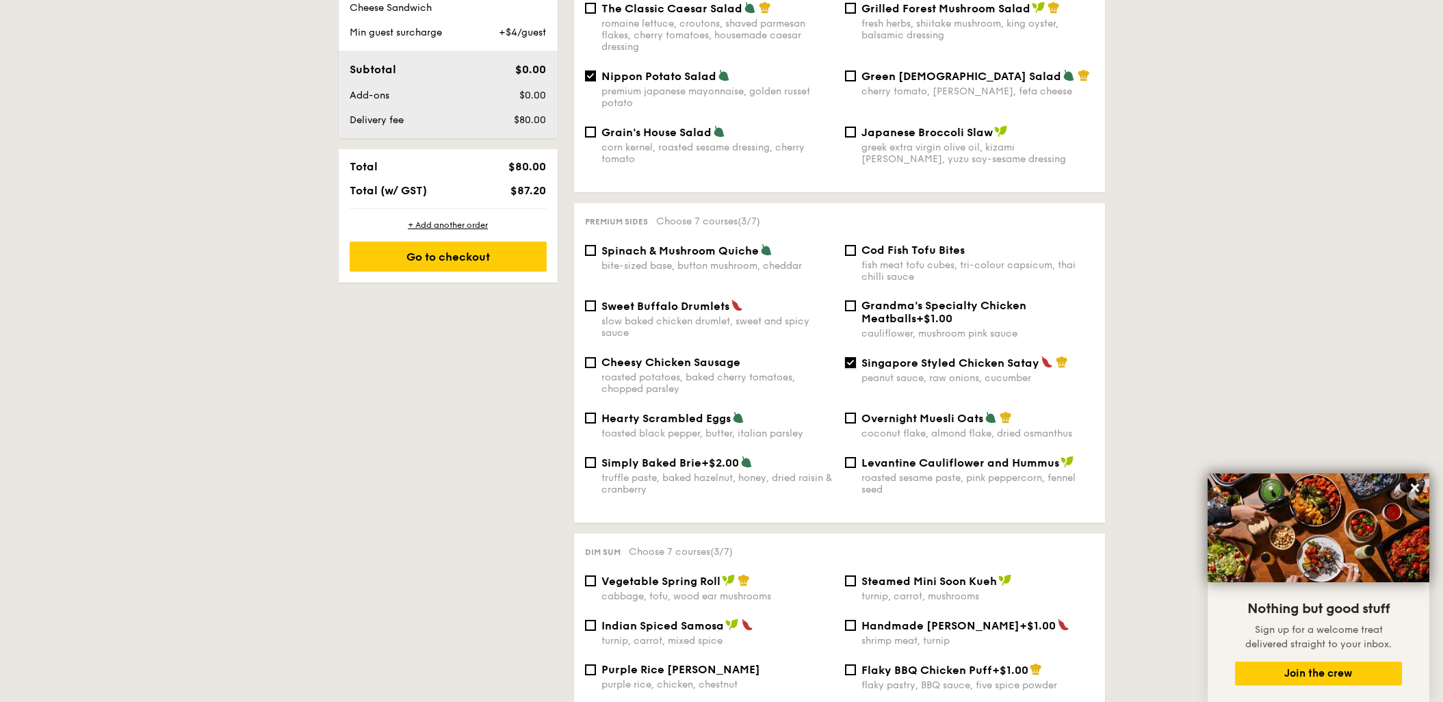
scroll to position [823, 0]
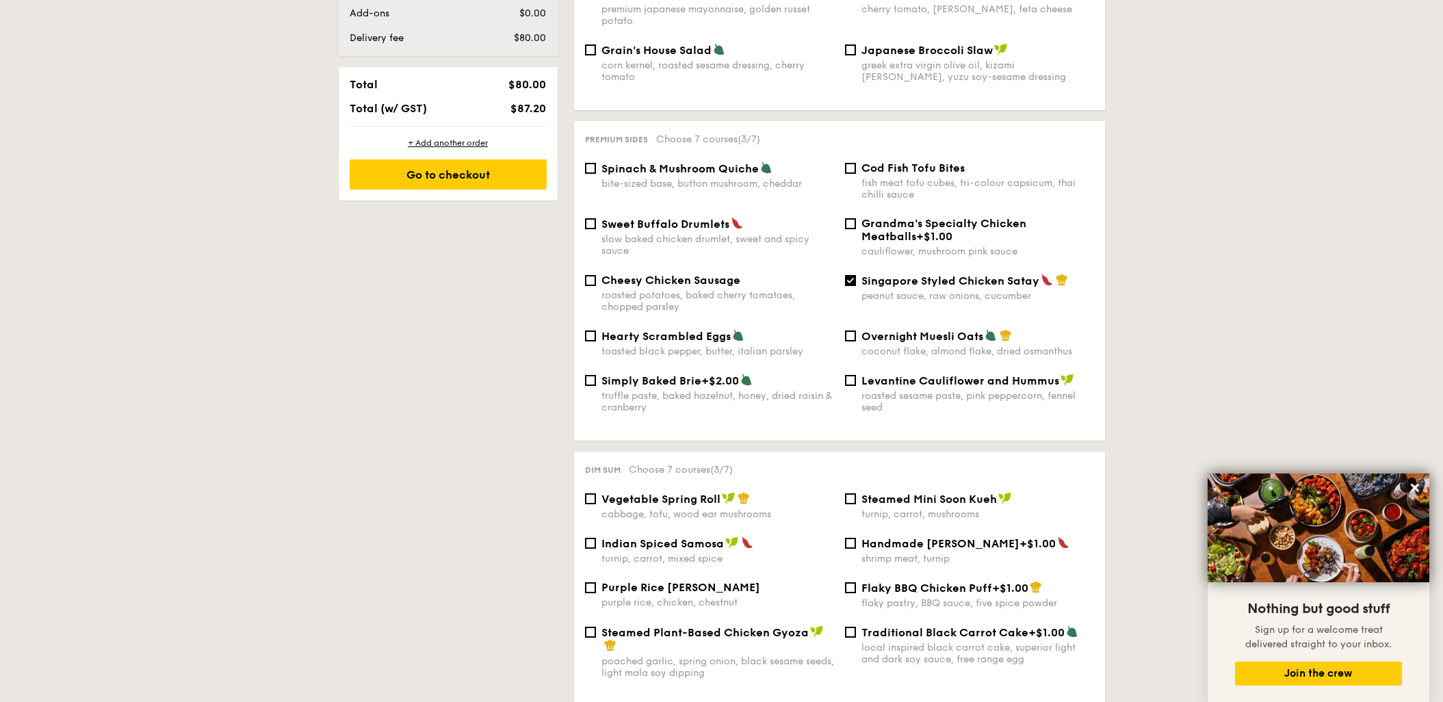
click at [584, 492] on div "Vegetable Spring Roll cabbage, tofu, wood ear mushrooms" at bounding box center [709, 506] width 260 height 28
click at [590, 493] on input "Vegetable Spring Roll cabbage, tofu, wood ear mushrooms" at bounding box center [590, 498] width 11 height 11
checkbox input "true"
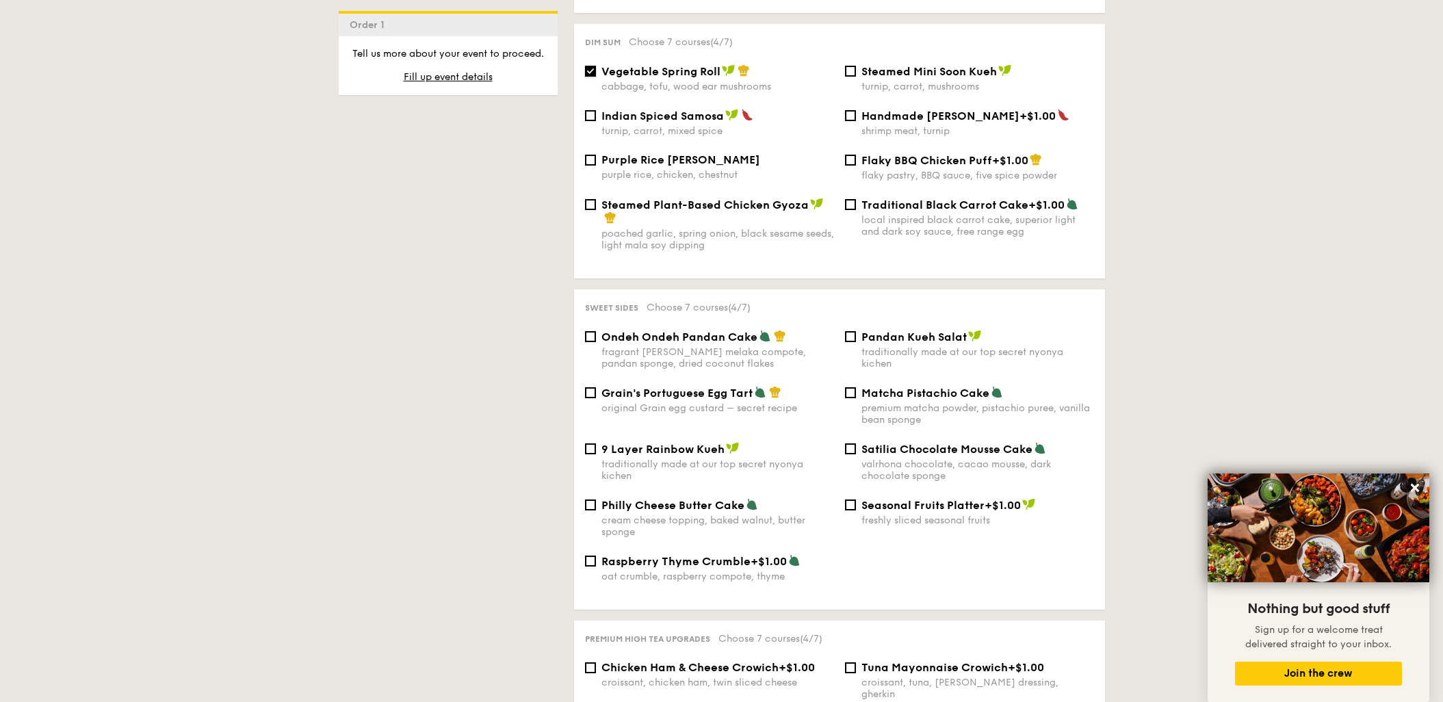
scroll to position [1272, 0]
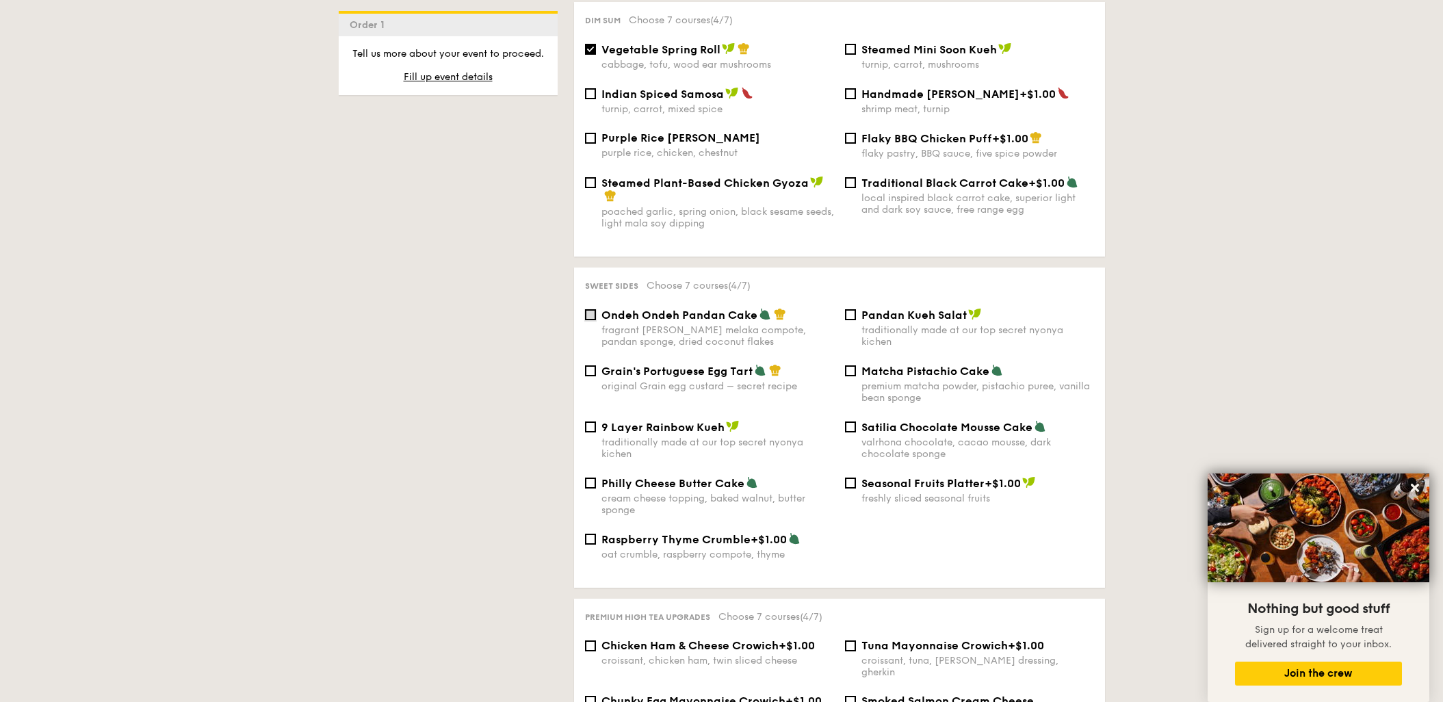
click at [590, 309] on input "Ondeh Ondeh Pandan Cake fragrant gula melaka compote, pandan sponge, dried coco…" at bounding box center [590, 314] width 11 height 11
checkbox input "true"
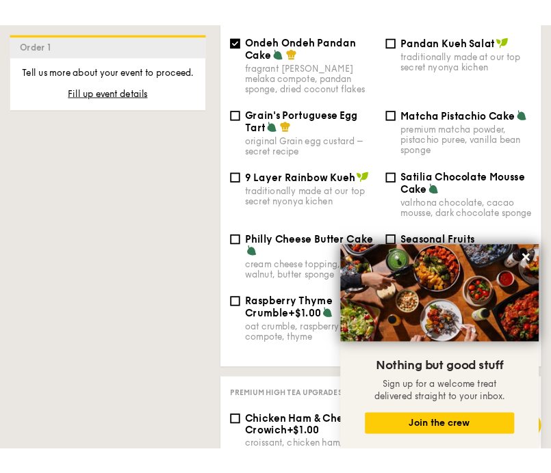
scroll to position [2051, 0]
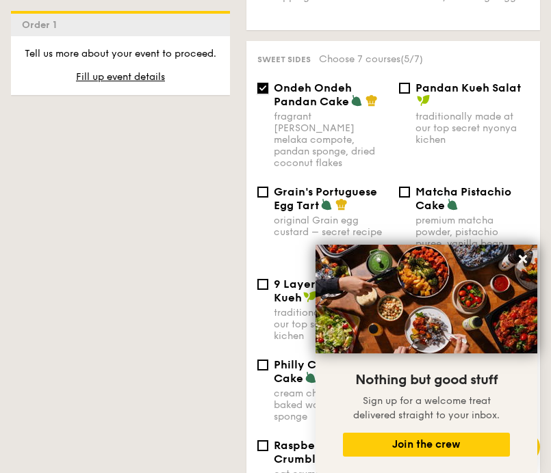
scroll to position [1996, 0]
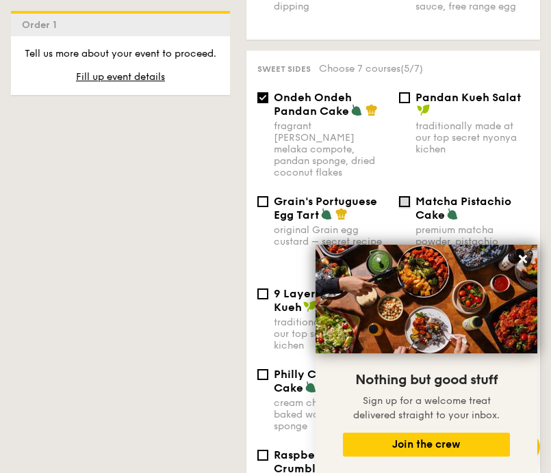
click at [407, 196] on input "Matcha Pistachio Cake premium matcha powder, pistachio puree, vanilla bean spon…" at bounding box center [404, 201] width 11 height 11
checkbox input "true"
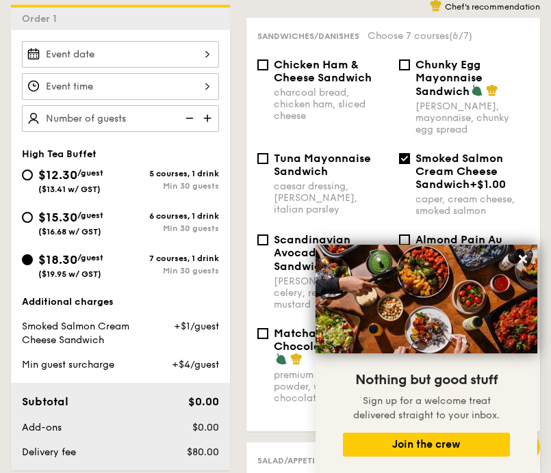
scroll to position [391, 0]
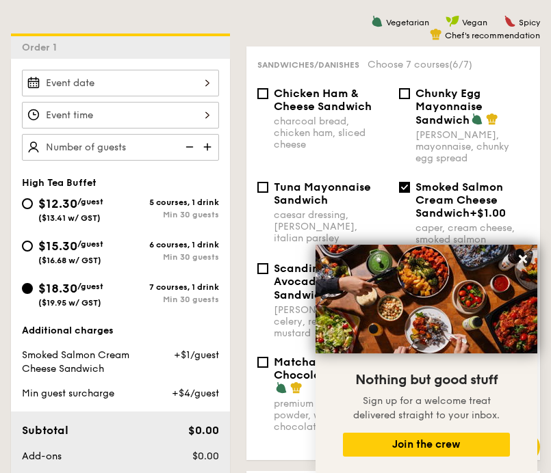
click at [29, 252] on div "$15.30 /guest ($16.68 w/ GST)" at bounding box center [71, 251] width 98 height 29
click at [29, 252] on input "$15.30 /guest ($16.68 w/ GST) 6 courses, 1 drink Min 30 guests" at bounding box center [27, 246] width 11 height 11
radio input "true"
checkbox input "false"
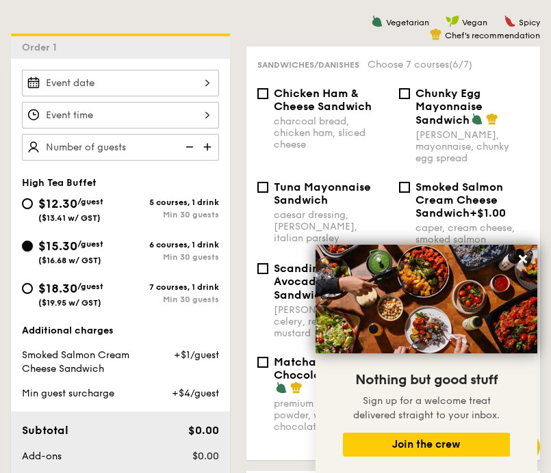
checkbox input "false"
radio input "true"
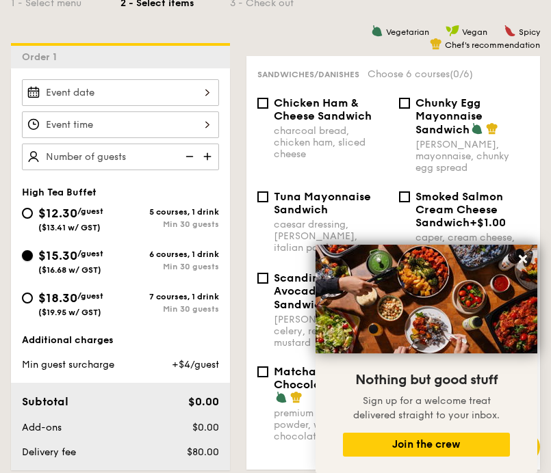
scroll to position [556, 0]
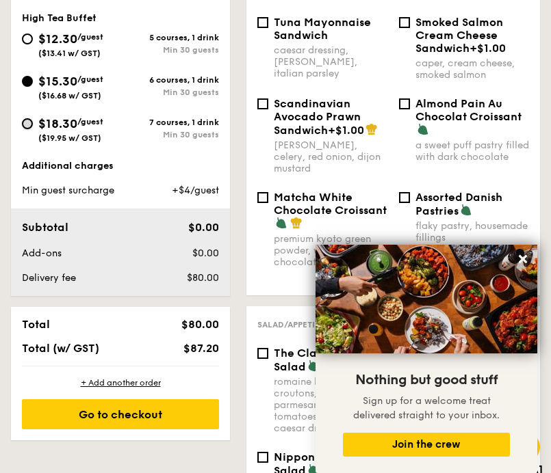
click at [23, 122] on input "$18.30 /guest ($19.95 w/ GST) 7 courses, 1 drink Min 30 guests" at bounding box center [27, 123] width 11 height 11
radio input "true"
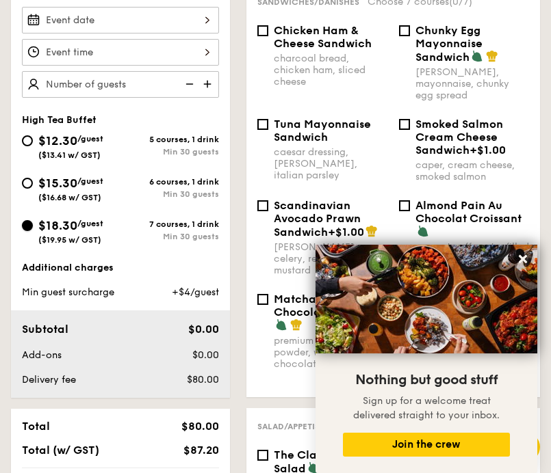
scroll to position [493, 0]
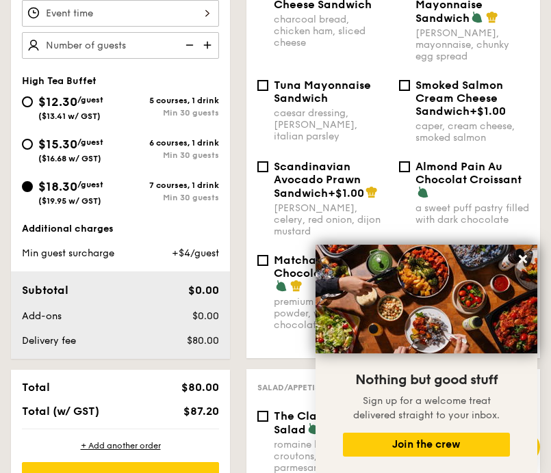
click at [414, 84] on div "Smoked Salmon Cream Cheese Sandwich +$1.00 caper, cream cheese, smoked salmon" at bounding box center [464, 111] width 142 height 65
click at [407, 85] on input "Smoked Salmon Cream Cheese Sandwich +$1.00 caper, cream cheese, smoked salmon" at bounding box center [404, 85] width 11 height 11
checkbox input "true"
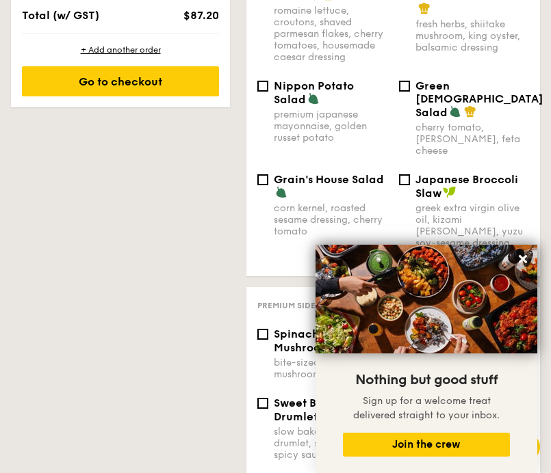
scroll to position [933, 0]
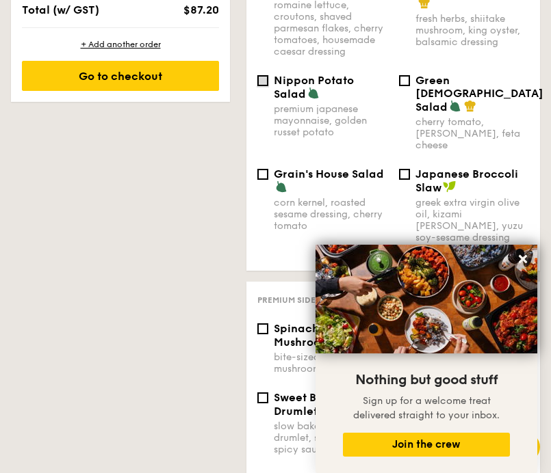
click at [261, 85] on input "Nippon Potato Salad premium japanese mayonnaise, golden russet potato" at bounding box center [262, 80] width 11 height 11
checkbox input "true"
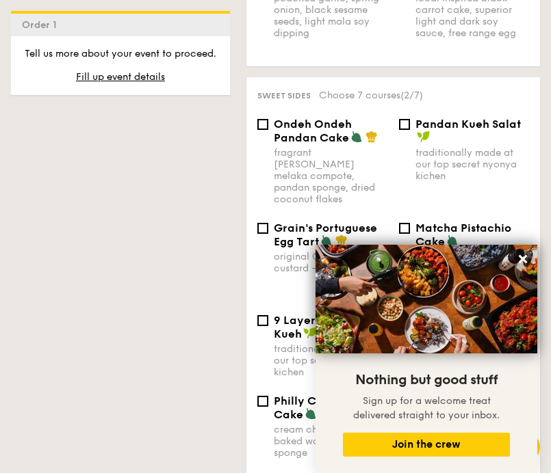
scroll to position [1989, 0]
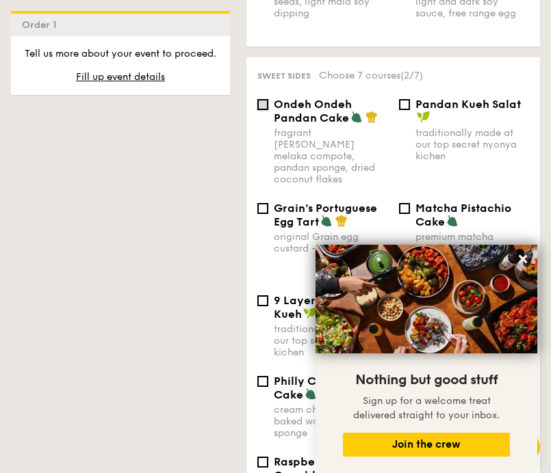
click at [260, 99] on input "Ondeh Ondeh Pandan Cake fragrant gula melaka compote, pandan sponge, dried coco…" at bounding box center [262, 104] width 11 height 11
checkbox input "true"
click at [400, 203] on input "Matcha Pistachio Cake premium matcha powder, pistachio puree, vanilla bean spon…" at bounding box center [404, 208] width 11 height 11
checkbox input "true"
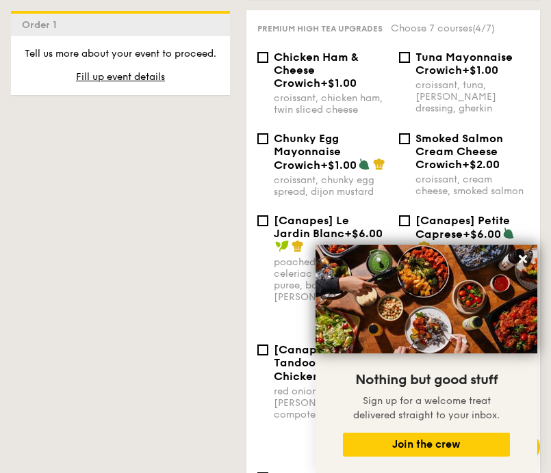
scroll to position [2540, 0]
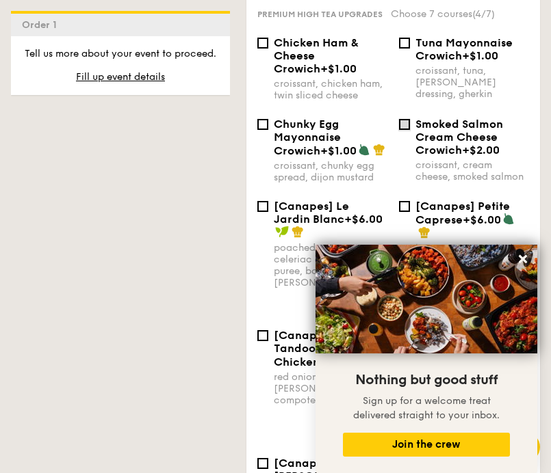
click at [405, 119] on input "Smoked Salmon Cream Cheese Crowich +$2.00 croissant, cream cheese, smoked salmon" at bounding box center [404, 124] width 11 height 11
checkbox input "true"
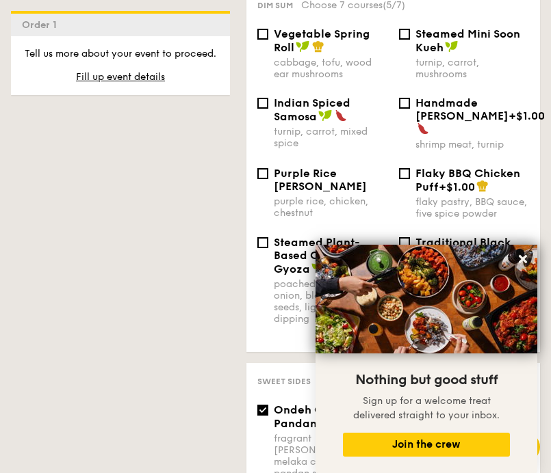
scroll to position [1620, 0]
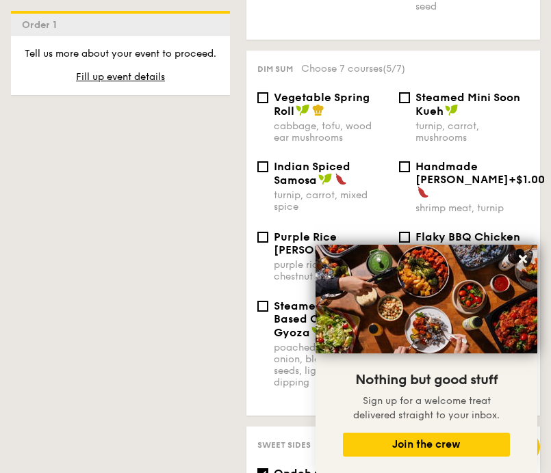
click at [269, 91] on div "Vegetable Spring Roll cabbage, tofu, wood ear mushrooms" at bounding box center [323, 117] width 142 height 53
click at [263, 92] on input "Vegetable Spring Roll cabbage, tofu, wood ear mushrooms" at bounding box center [262, 97] width 11 height 11
checkbox input "true"
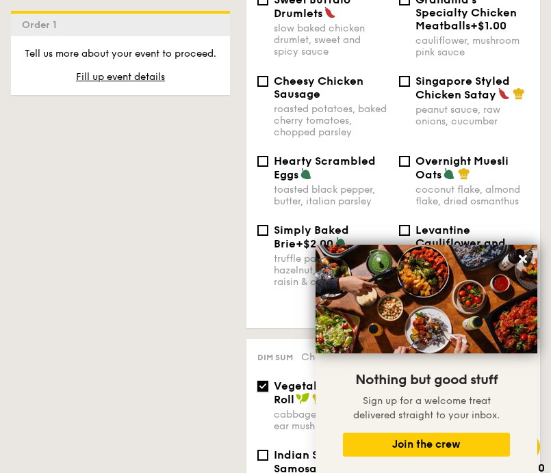
scroll to position [1316, 0]
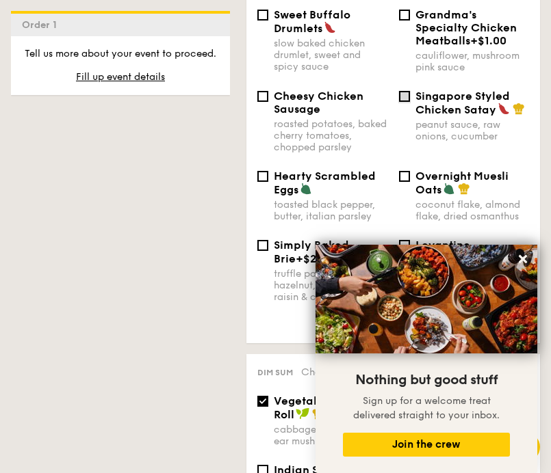
click at [406, 91] on input "Singapore Styled Chicken Satay peanut sauce, raw onions, cucumber" at bounding box center [404, 96] width 11 height 11
checkbox input "true"
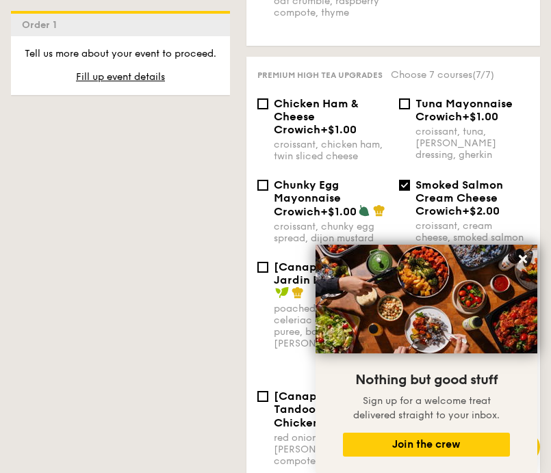
scroll to position [2484, 0]
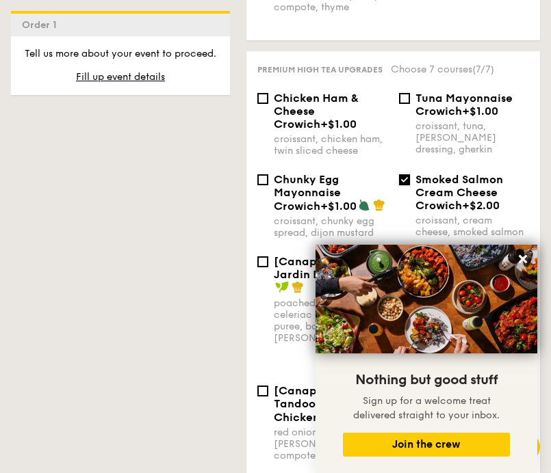
click at [408, 174] on input "Smoked Salmon Cream Cheese Crowich +$2.00 croissant, cream cheese, smoked salmon" at bounding box center [404, 179] width 11 height 11
checkbox input "false"
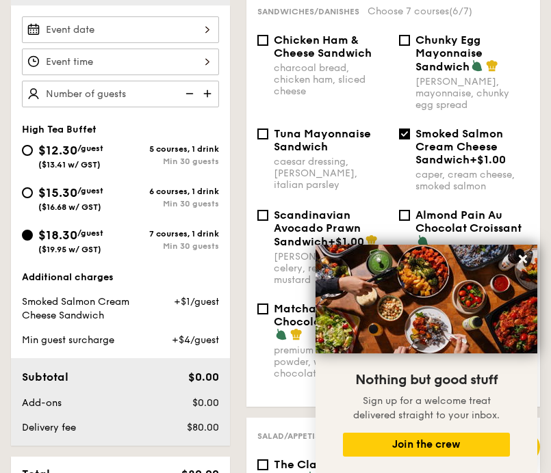
scroll to position [449, 0]
